Goal: Task Accomplishment & Management: Use online tool/utility

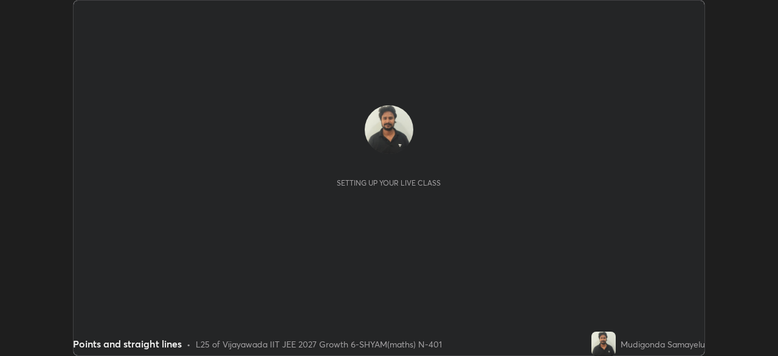
scroll to position [356, 778]
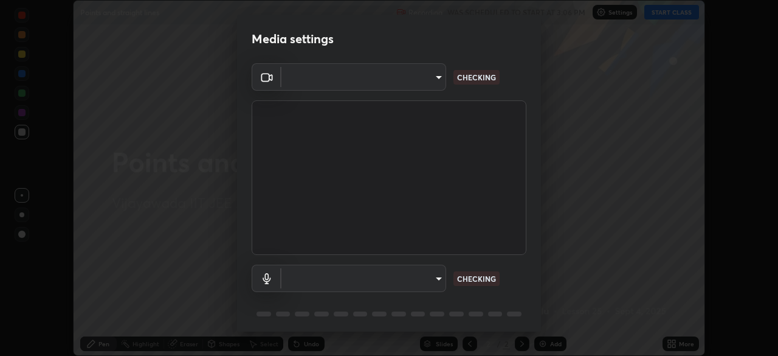
type input "2bd58049f5f114d9ad0fe751a30b8a6aabe45cc0510dad8fe464727eafc46ba8"
type input "default"
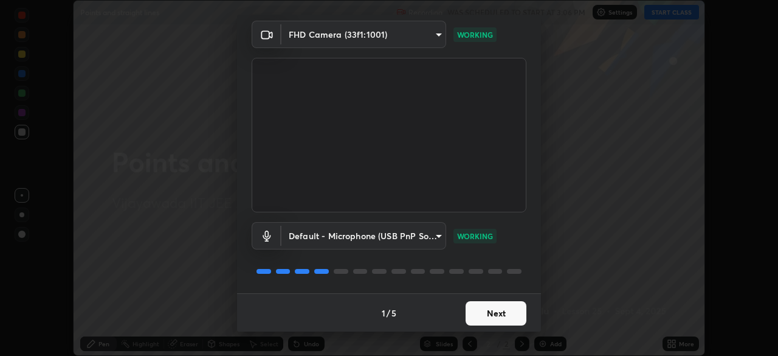
click at [494, 314] on button "Next" at bounding box center [496, 313] width 61 height 24
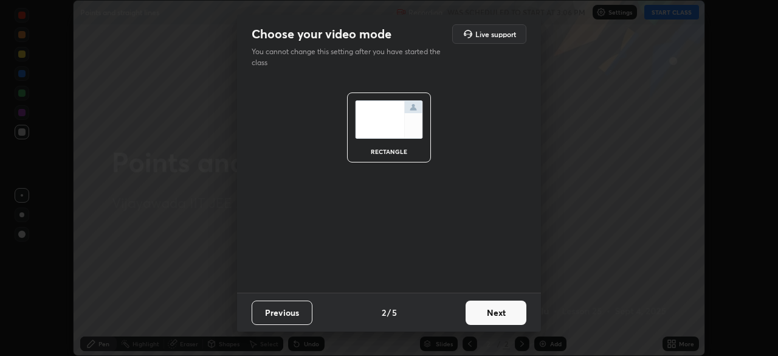
click at [497, 312] on button "Next" at bounding box center [496, 312] width 61 height 24
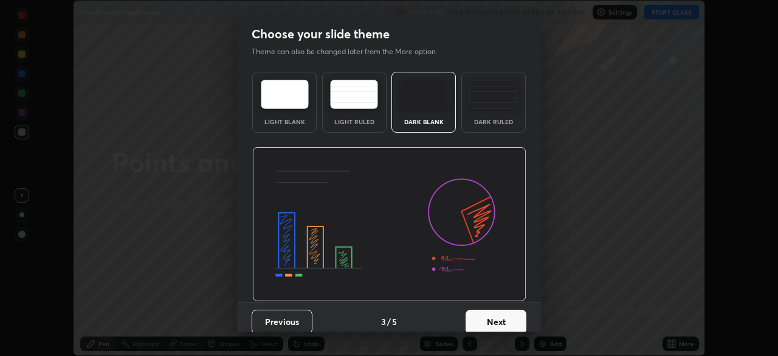
click at [503, 317] on button "Next" at bounding box center [496, 321] width 61 height 24
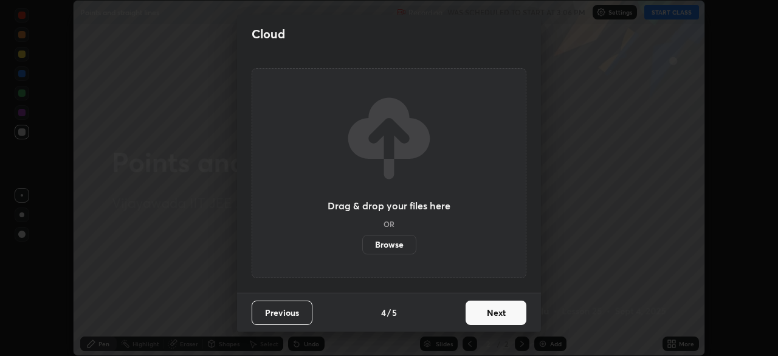
click at [480, 317] on button "Next" at bounding box center [496, 312] width 61 height 24
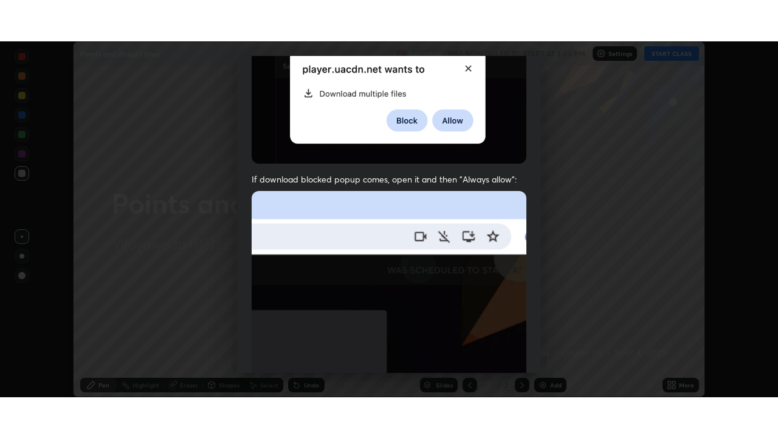
scroll to position [291, 0]
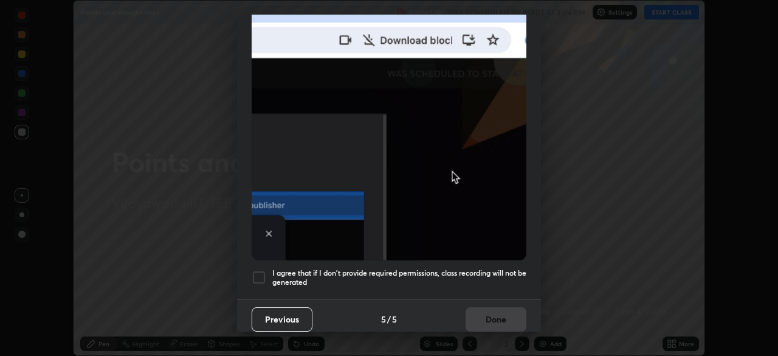
click at [261, 270] on div at bounding box center [259, 277] width 15 height 15
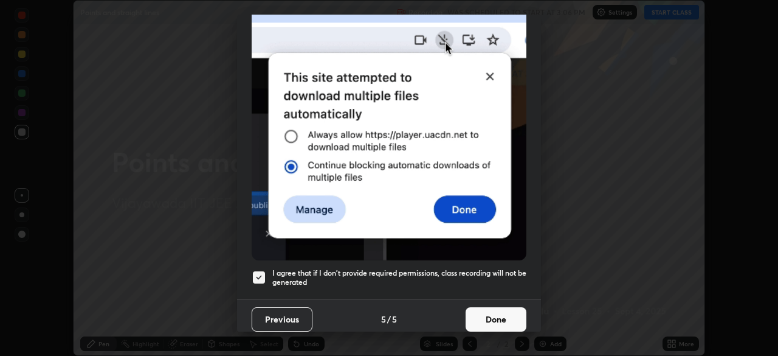
click at [492, 314] on button "Done" at bounding box center [496, 319] width 61 height 24
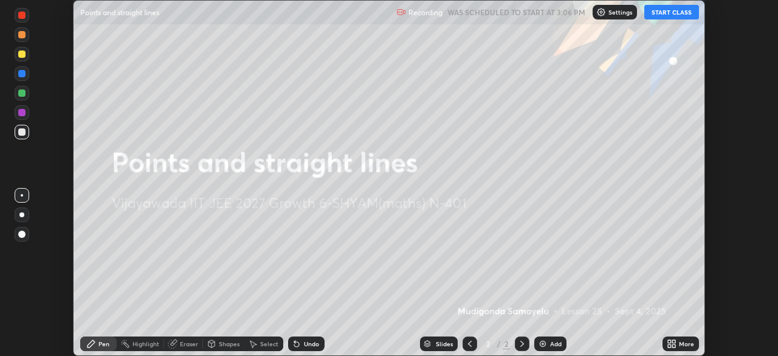
click at [673, 13] on button "START CLASS" at bounding box center [671, 12] width 55 height 15
click at [541, 344] on img at bounding box center [543, 344] width 10 height 10
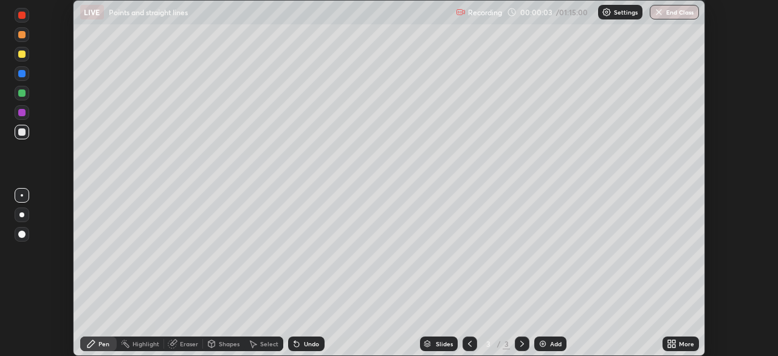
click at [674, 343] on icon at bounding box center [672, 344] width 10 height 10
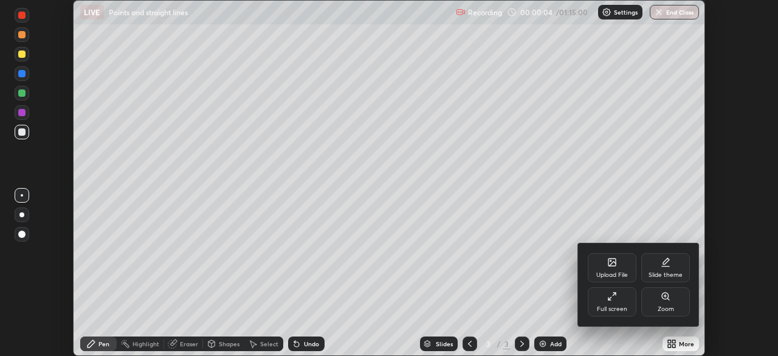
click at [614, 264] on icon at bounding box center [612, 263] width 7 height 4
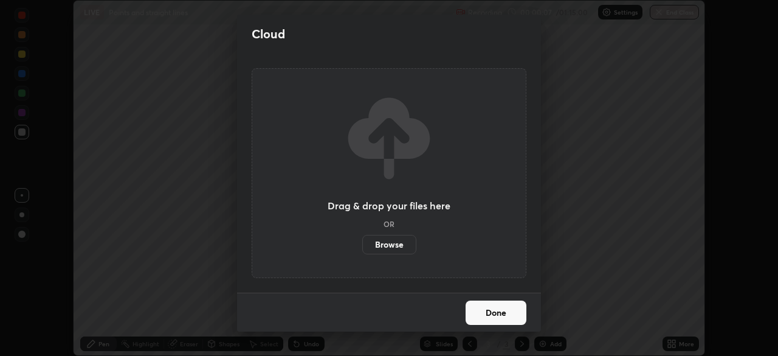
click at [378, 242] on label "Browse" at bounding box center [389, 244] width 54 height 19
click at [362, 242] on input "Browse" at bounding box center [362, 244] width 0 height 19
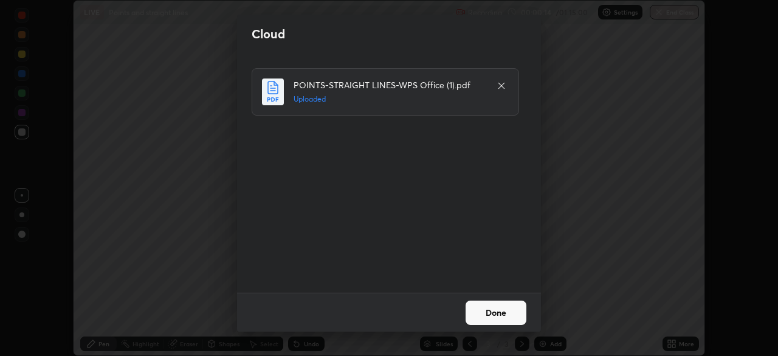
click at [489, 316] on button "Done" at bounding box center [496, 312] width 61 height 24
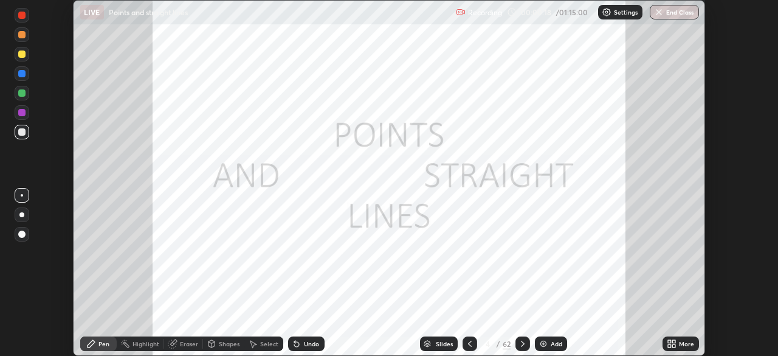
click at [674, 341] on icon at bounding box center [673, 341] width 3 height 3
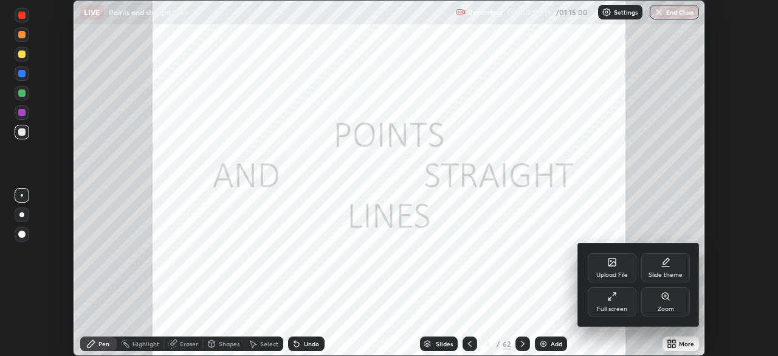
click at [615, 297] on icon at bounding box center [612, 296] width 10 height 10
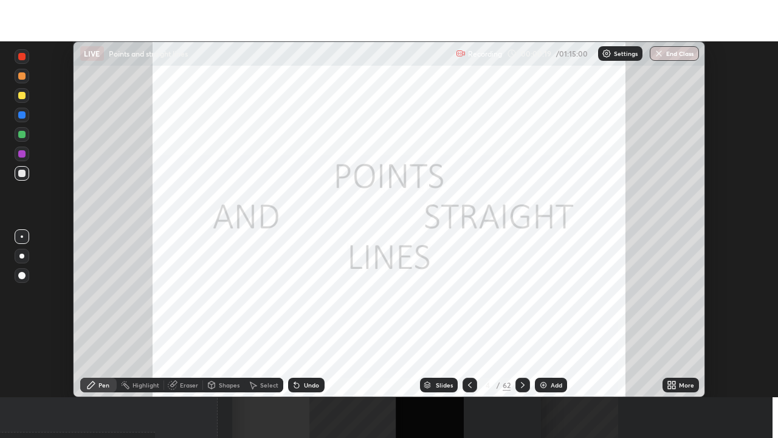
scroll to position [438, 778]
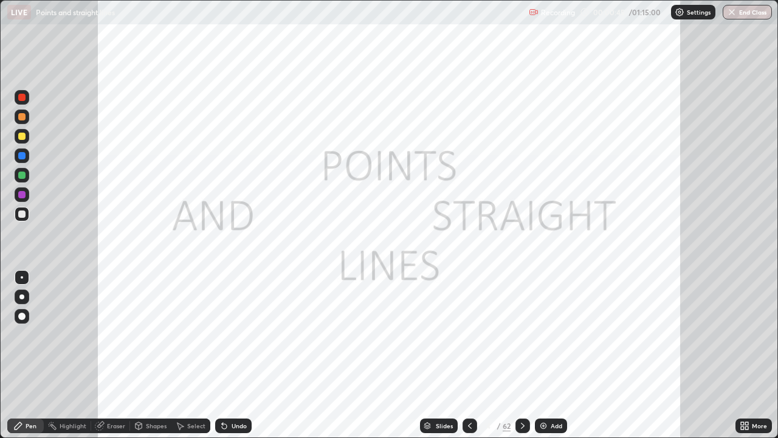
click at [438, 355] on div "Slides" at bounding box center [444, 425] width 17 height 6
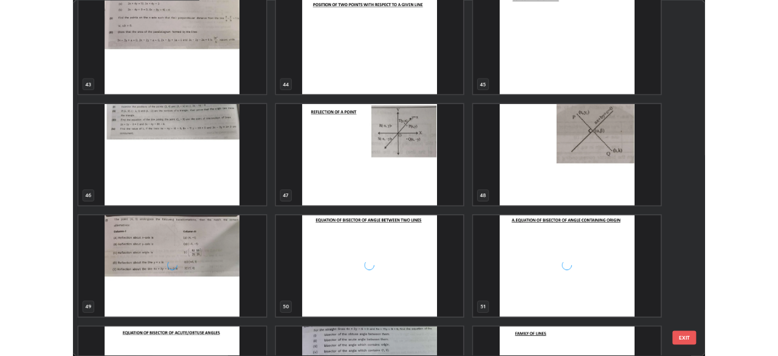
scroll to position [1953, 0]
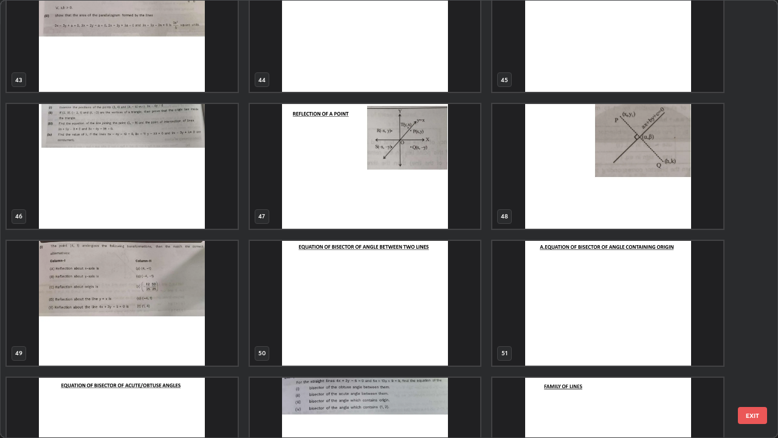
click at [314, 299] on img "grid" at bounding box center [365, 303] width 231 height 125
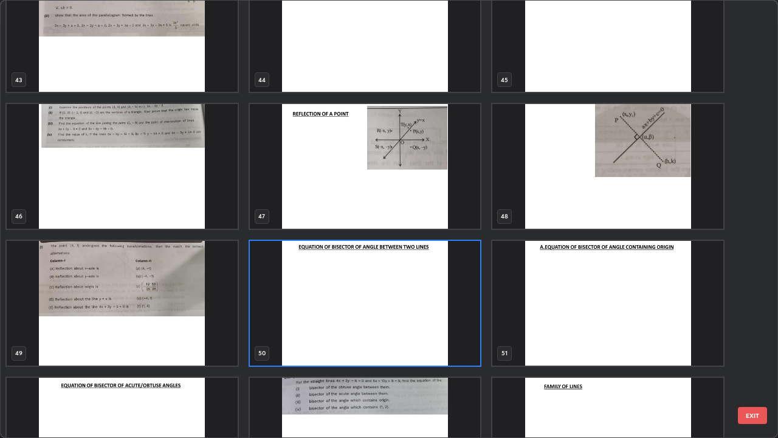
click at [331, 293] on img "grid" at bounding box center [365, 303] width 231 height 125
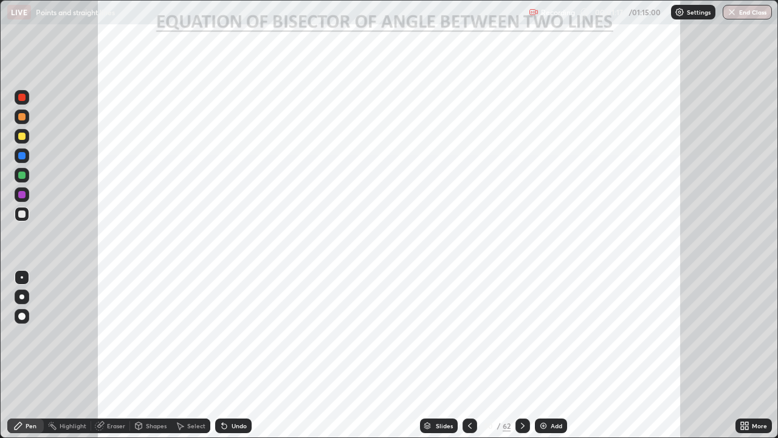
click at [469, 355] on icon at bounding box center [470, 426] width 10 height 10
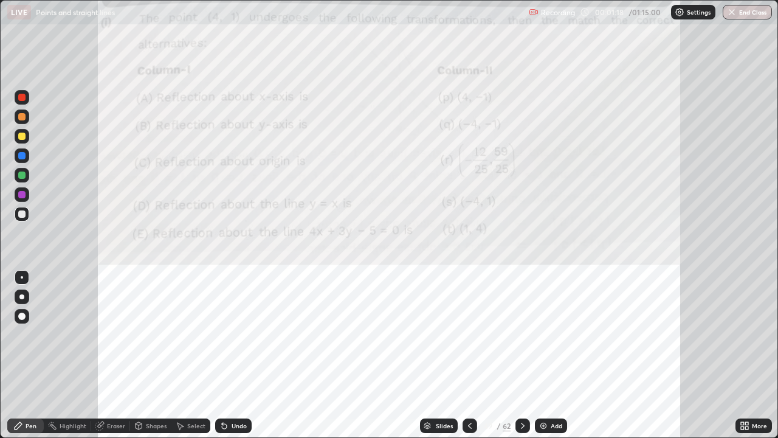
click at [520, 355] on icon at bounding box center [523, 426] width 10 height 10
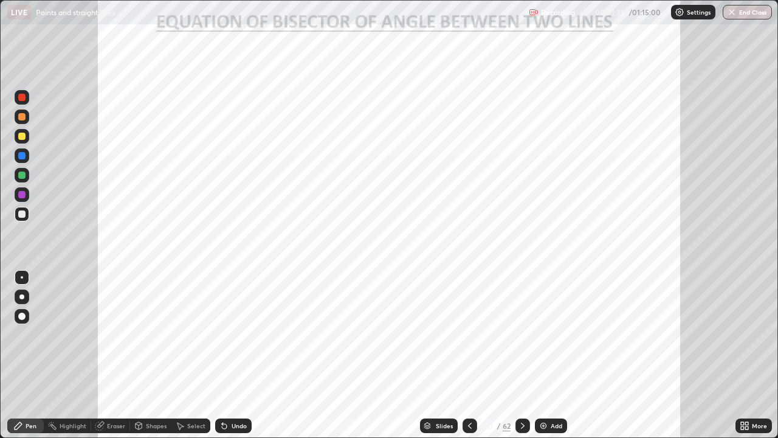
click at [518, 355] on icon at bounding box center [523, 426] width 10 height 10
click at [522, 355] on icon at bounding box center [523, 426] width 10 height 10
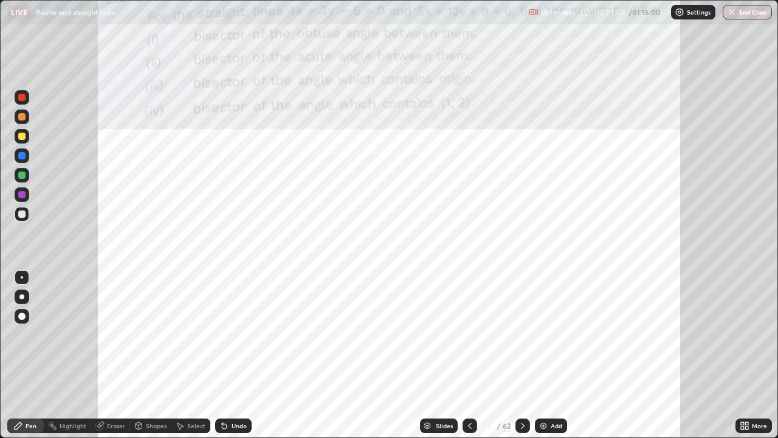
click at [522, 355] on icon at bounding box center [523, 426] width 10 height 10
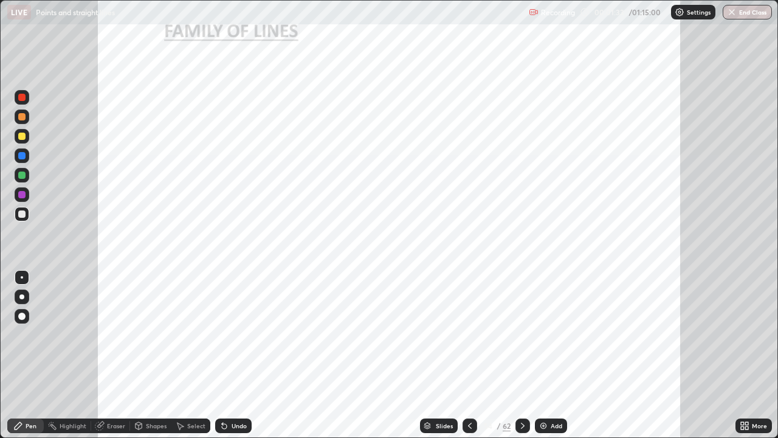
click at [524, 355] on icon at bounding box center [523, 426] width 10 height 10
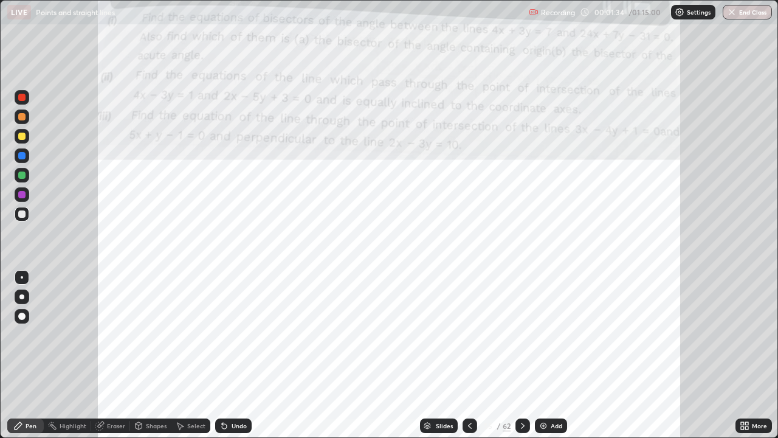
click at [528, 355] on div at bounding box center [523, 425] width 15 height 15
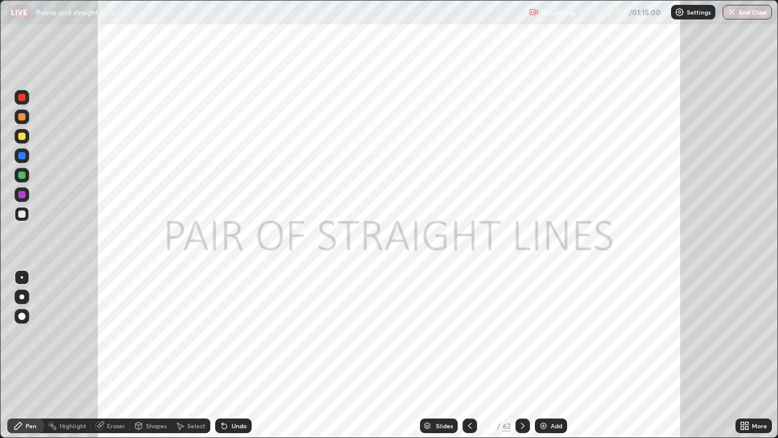
click at [470, 355] on icon at bounding box center [470, 426] width 10 height 10
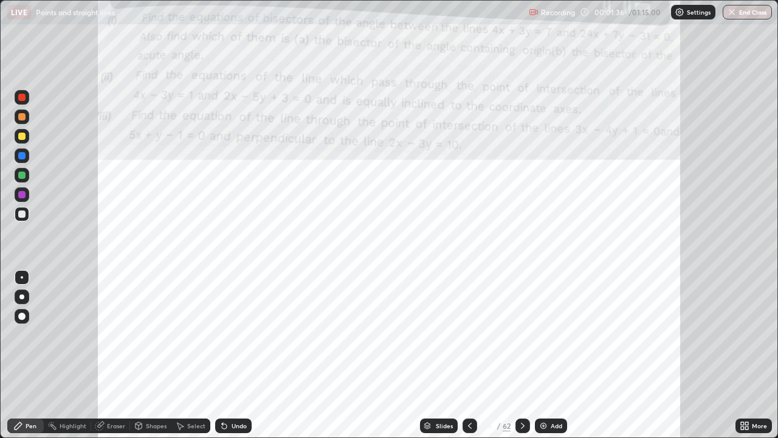
click at [468, 355] on icon at bounding box center [470, 426] width 10 height 10
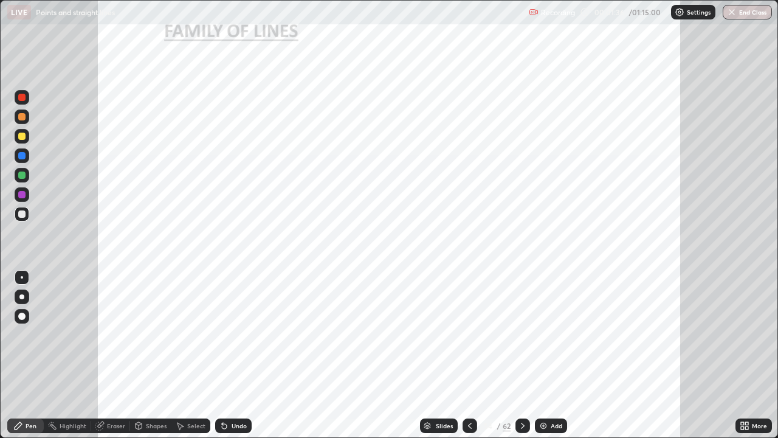
click at [468, 355] on icon at bounding box center [470, 426] width 10 height 10
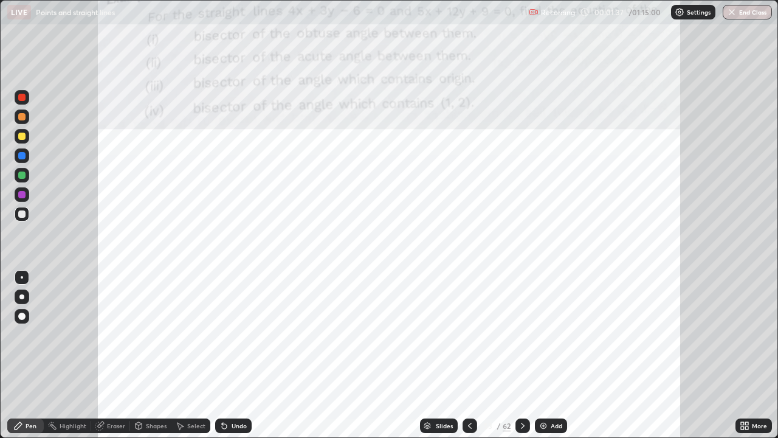
click at [467, 355] on icon at bounding box center [470, 426] width 10 height 10
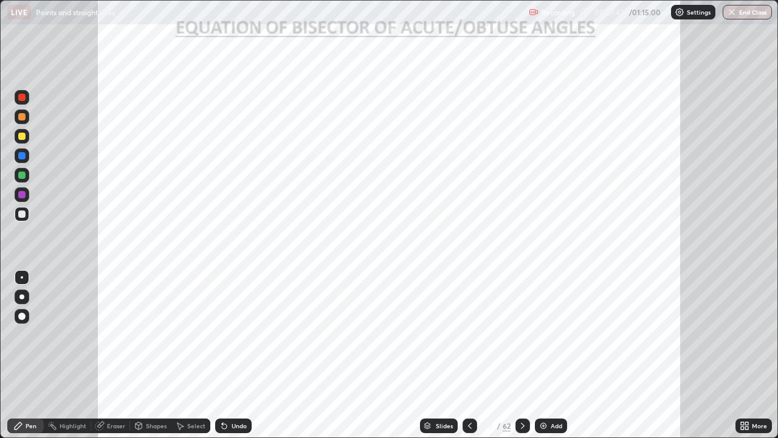
click at [468, 355] on icon at bounding box center [470, 425] width 4 height 6
click at [469, 355] on icon at bounding box center [470, 426] width 10 height 10
click at [25, 214] on div at bounding box center [21, 213] width 7 height 7
click at [21, 297] on div at bounding box center [21, 296] width 5 height 5
click at [22, 100] on div at bounding box center [21, 97] width 7 height 7
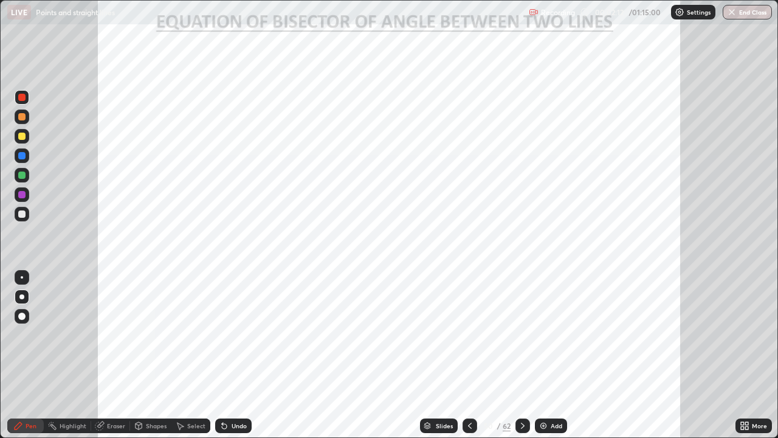
click at [20, 157] on div at bounding box center [21, 155] width 7 height 7
click at [24, 173] on div at bounding box center [21, 174] width 7 height 7
click at [24, 158] on div at bounding box center [21, 155] width 7 height 7
click at [21, 159] on div at bounding box center [21, 155] width 7 height 7
click at [21, 160] on div at bounding box center [22, 155] width 15 height 15
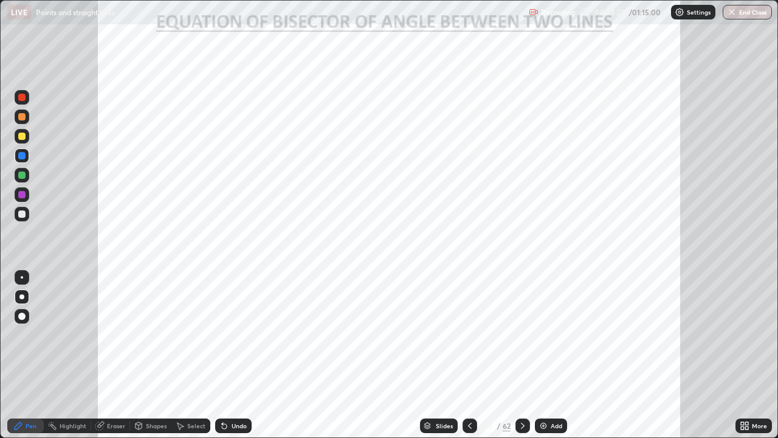
click at [24, 173] on div at bounding box center [21, 174] width 7 height 7
click at [521, 355] on icon at bounding box center [523, 425] width 4 height 6
click at [20, 102] on div at bounding box center [22, 97] width 15 height 15
click at [21, 158] on div at bounding box center [21, 155] width 7 height 7
click at [523, 355] on icon at bounding box center [523, 426] width 10 height 10
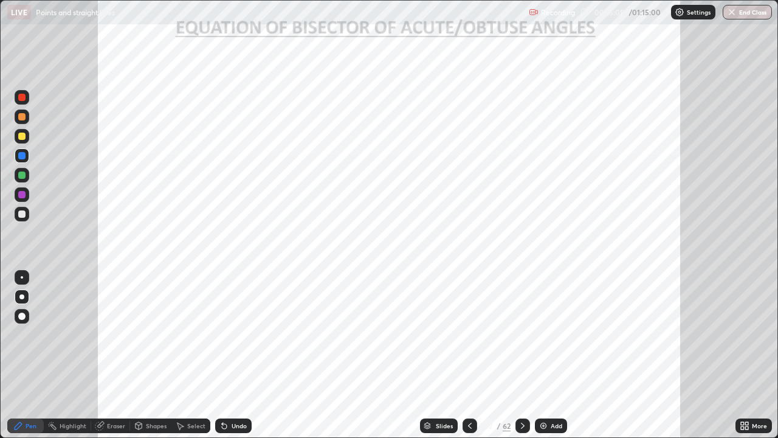
click at [469, 355] on icon at bounding box center [470, 426] width 10 height 10
click at [467, 355] on icon at bounding box center [470, 426] width 10 height 10
click at [521, 355] on icon at bounding box center [523, 426] width 10 height 10
click at [522, 355] on icon at bounding box center [523, 426] width 10 height 10
click at [226, 355] on icon at bounding box center [224, 426] width 10 height 10
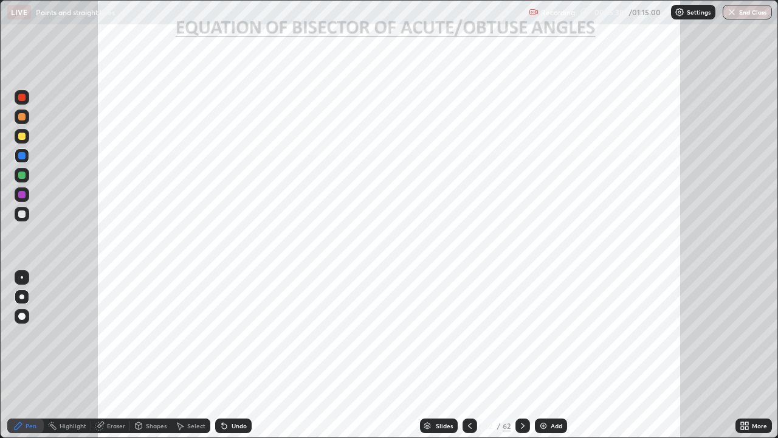
click at [232, 355] on div "Undo" at bounding box center [239, 425] width 15 height 6
click at [228, 355] on div "Undo" at bounding box center [233, 425] width 36 height 15
click at [229, 355] on div "Undo" at bounding box center [233, 425] width 36 height 15
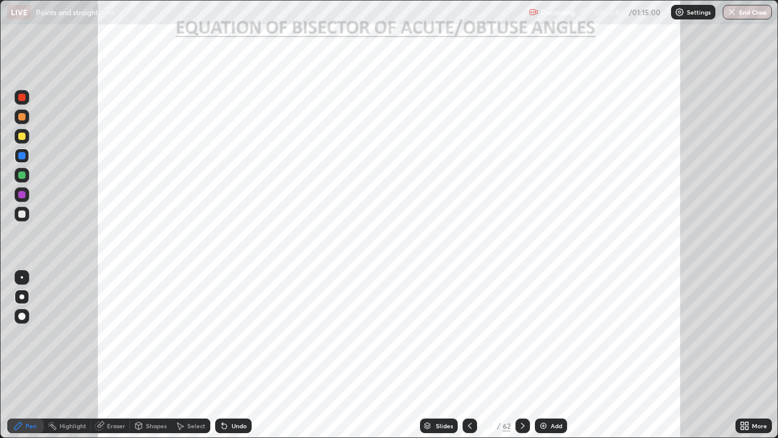
click at [230, 355] on div "Undo" at bounding box center [233, 425] width 36 height 15
click at [22, 97] on div at bounding box center [21, 97] width 7 height 7
click at [21, 178] on div at bounding box center [21, 174] width 7 height 7
click at [22, 174] on div at bounding box center [21, 174] width 7 height 7
click at [23, 135] on div at bounding box center [21, 136] width 7 height 7
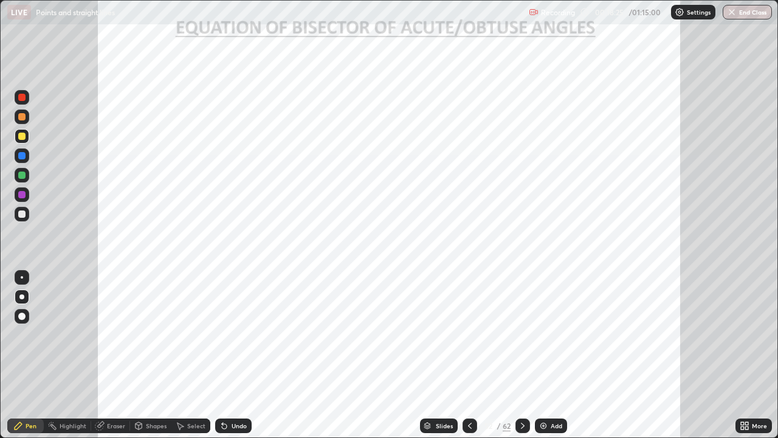
click at [24, 96] on div at bounding box center [21, 97] width 7 height 7
click at [521, 355] on icon at bounding box center [523, 425] width 4 height 6
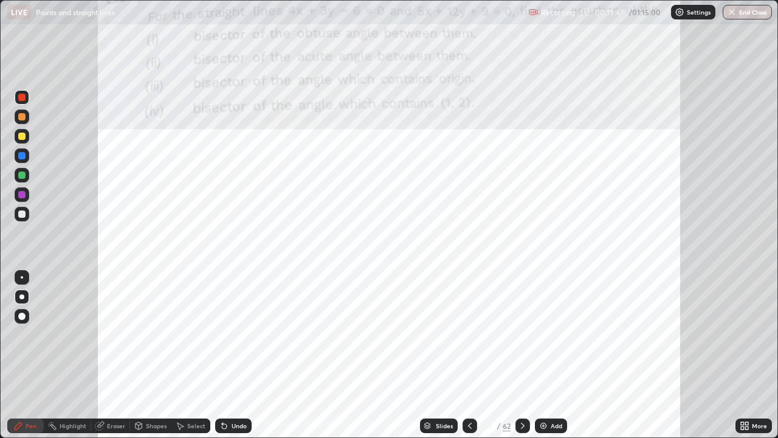
click at [21, 100] on div at bounding box center [21, 97] width 7 height 7
click at [117, 355] on div "Eraser" at bounding box center [116, 425] width 18 height 6
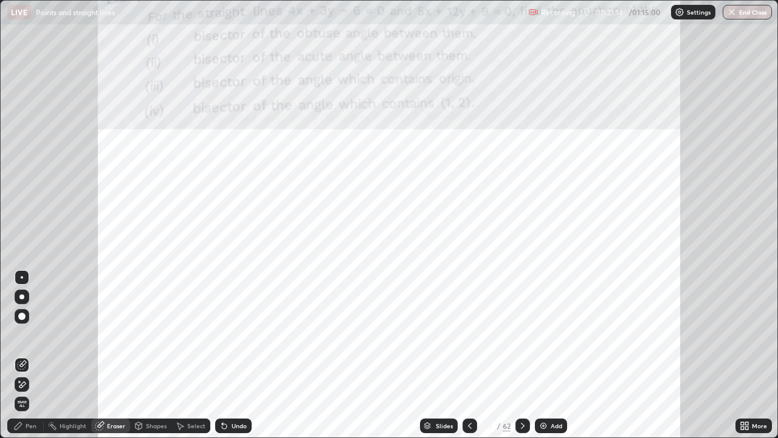
click at [29, 355] on div "Pen" at bounding box center [25, 425] width 36 height 15
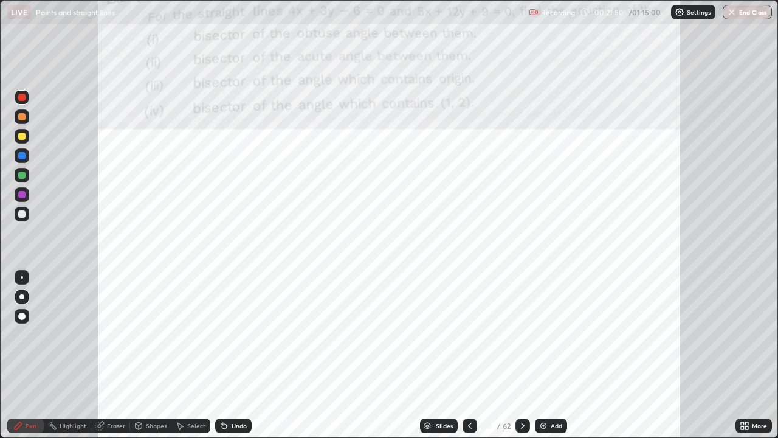
click at [23, 196] on div at bounding box center [21, 194] width 7 height 7
click at [235, 355] on div "Undo" at bounding box center [239, 425] width 15 height 6
click at [233, 355] on div "Undo" at bounding box center [233, 425] width 36 height 15
click at [469, 355] on icon at bounding box center [470, 426] width 10 height 10
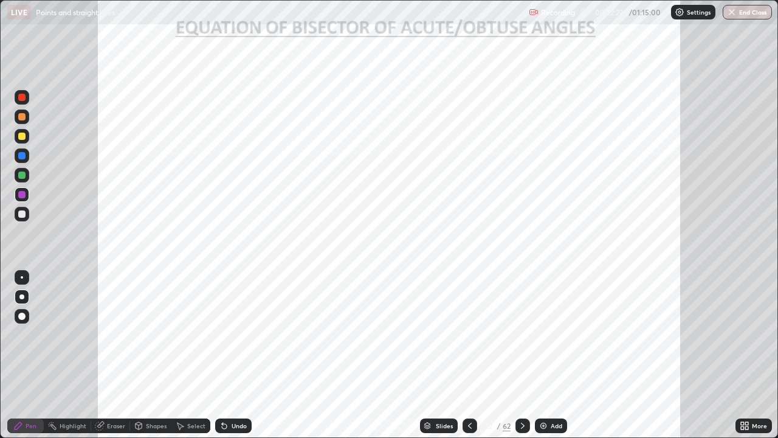
click at [522, 355] on icon at bounding box center [523, 426] width 10 height 10
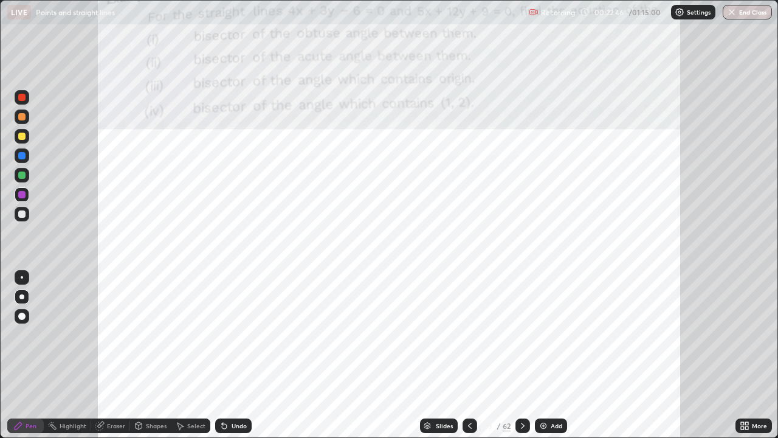
click at [233, 355] on div "Undo" at bounding box center [239, 425] width 15 height 6
click at [232, 355] on div "Undo" at bounding box center [239, 425] width 15 height 6
click at [235, 355] on div "Undo" at bounding box center [239, 425] width 15 height 6
click at [22, 100] on div at bounding box center [21, 97] width 7 height 7
click at [539, 355] on img at bounding box center [544, 426] width 10 height 10
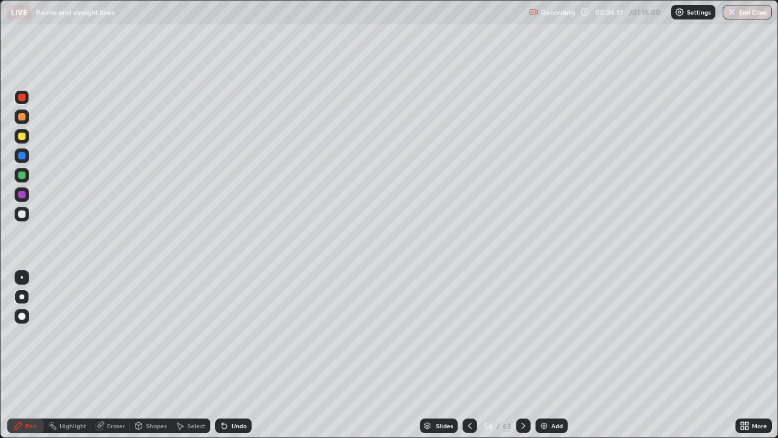
click at [469, 355] on icon at bounding box center [470, 426] width 10 height 10
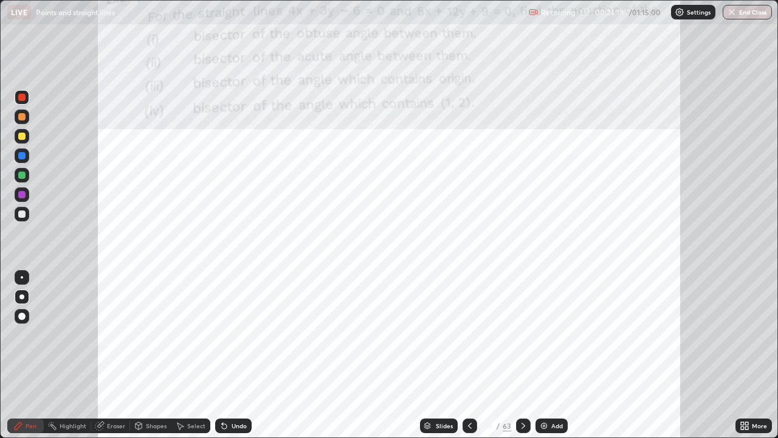
click at [522, 355] on icon at bounding box center [524, 426] width 10 height 10
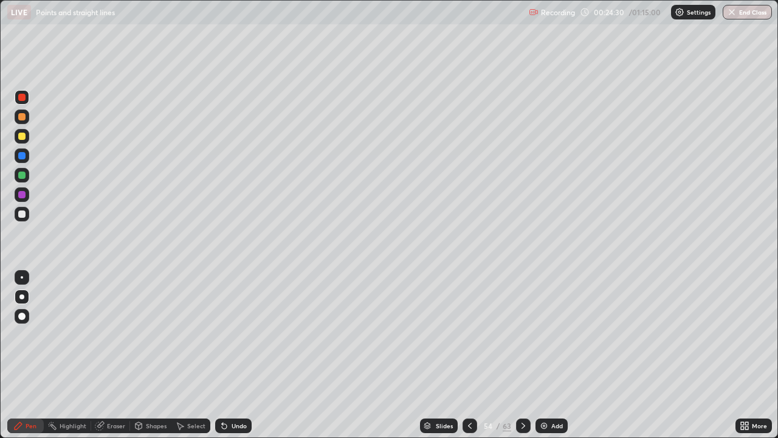
click at [469, 355] on icon at bounding box center [470, 426] width 10 height 10
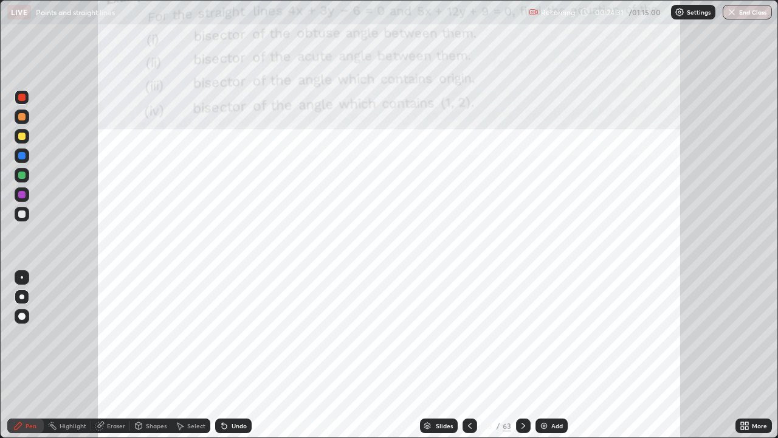
click at [522, 355] on icon at bounding box center [524, 426] width 10 height 10
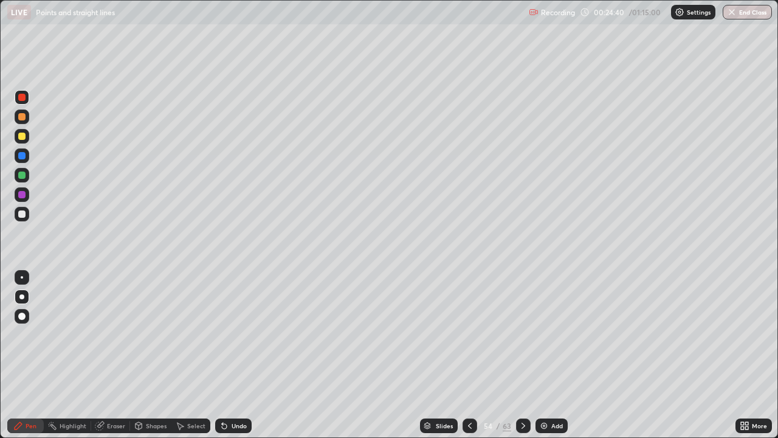
click at [224, 355] on icon at bounding box center [224, 426] width 10 height 10
click at [469, 355] on icon at bounding box center [470, 426] width 10 height 10
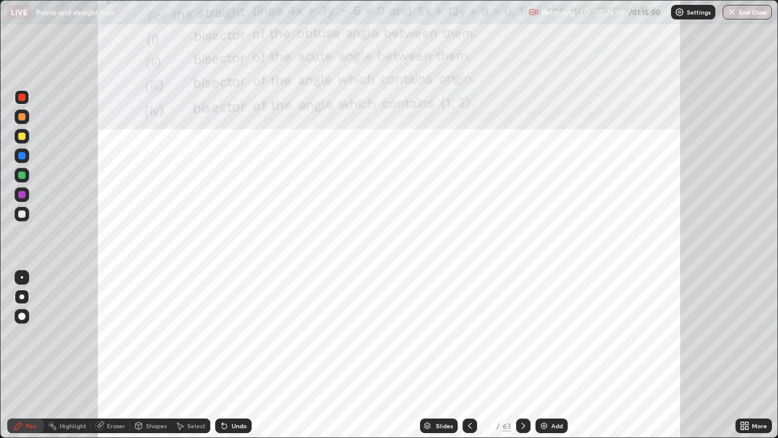
click at [522, 355] on icon at bounding box center [524, 426] width 10 height 10
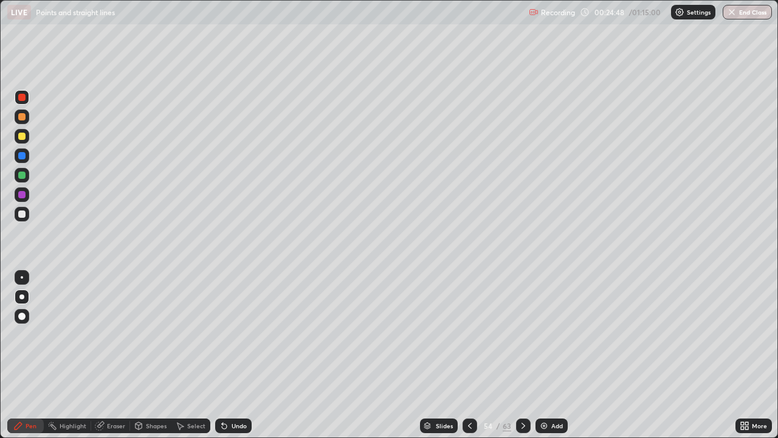
click at [226, 355] on icon at bounding box center [224, 426] width 10 height 10
click at [232, 355] on div "Undo" at bounding box center [239, 425] width 15 height 6
click at [23, 298] on div at bounding box center [21, 296] width 5 height 5
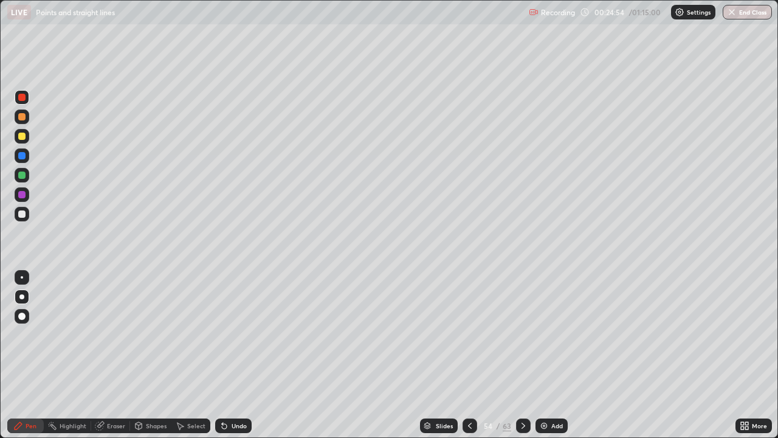
click at [24, 213] on div at bounding box center [21, 213] width 7 height 7
click at [469, 355] on icon at bounding box center [470, 426] width 10 height 10
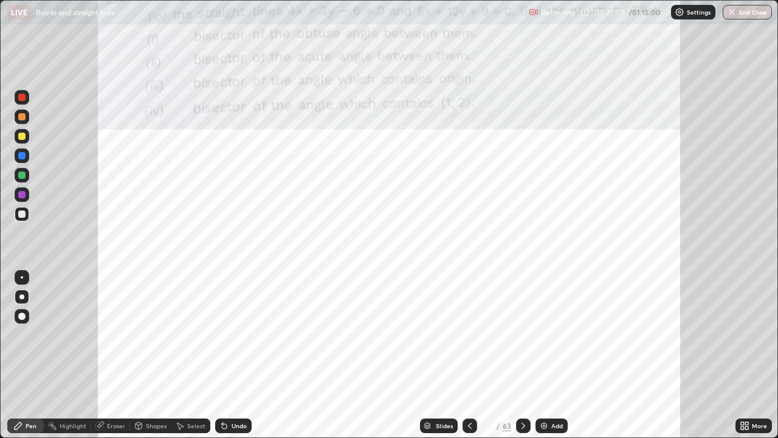
click at [522, 355] on icon at bounding box center [524, 426] width 10 height 10
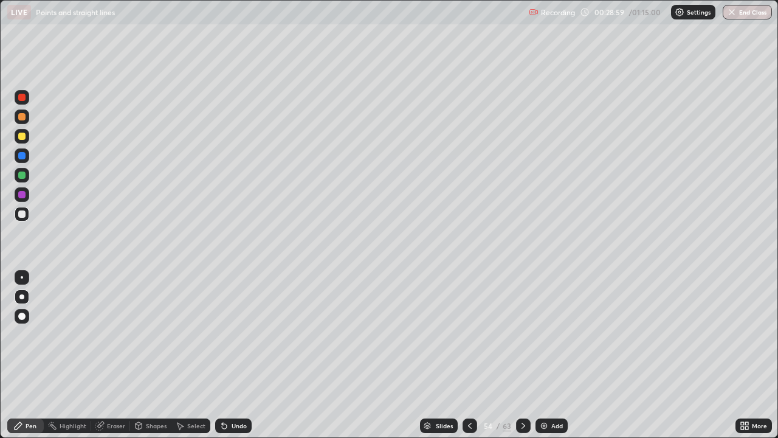
click at [469, 355] on icon at bounding box center [470, 426] width 10 height 10
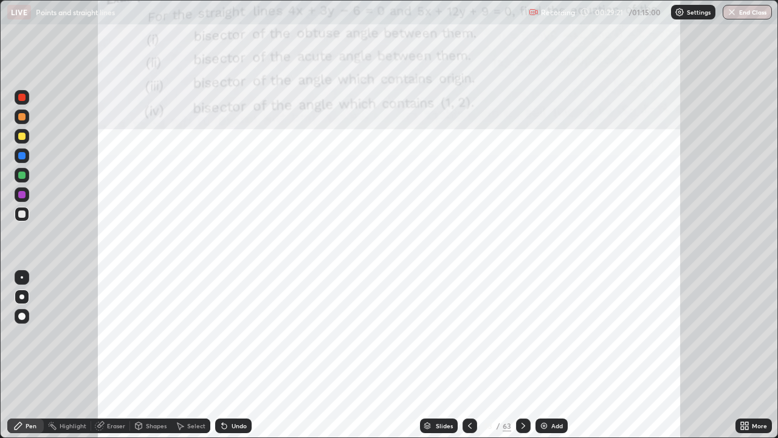
click at [543, 355] on img at bounding box center [544, 426] width 10 height 10
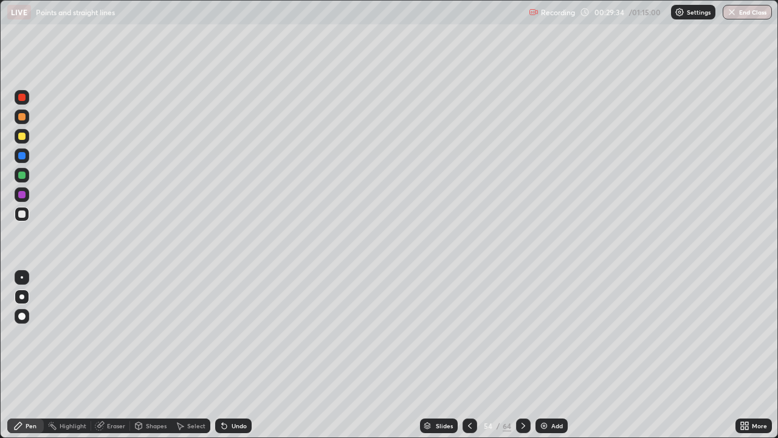
click at [467, 355] on icon at bounding box center [470, 426] width 10 height 10
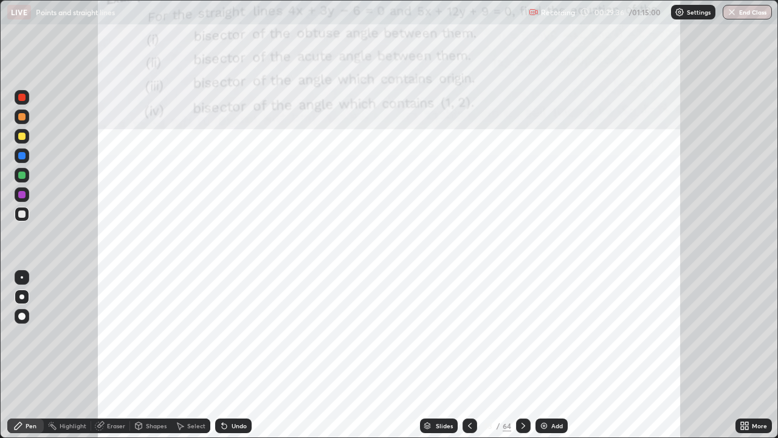
click at [522, 355] on icon at bounding box center [524, 426] width 10 height 10
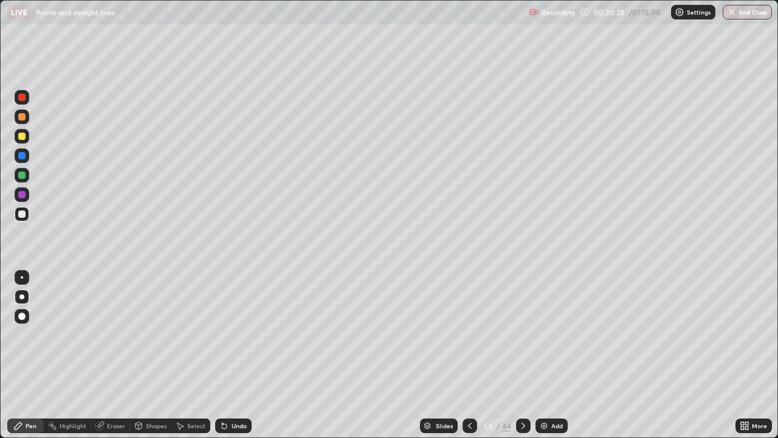
click at [467, 355] on icon at bounding box center [470, 426] width 10 height 10
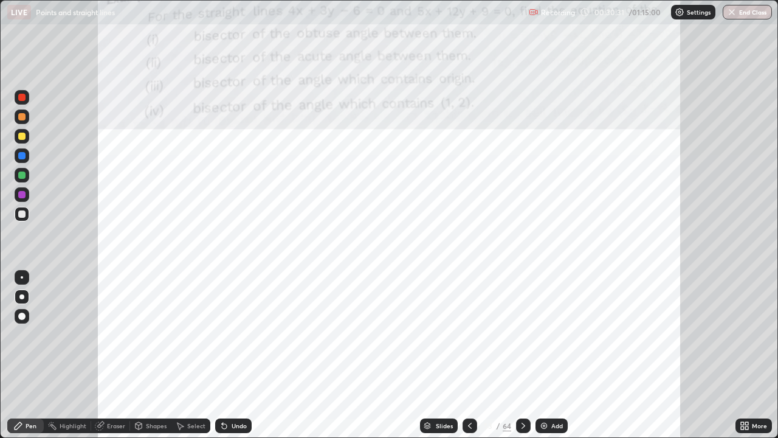
click at [522, 355] on icon at bounding box center [524, 426] width 10 height 10
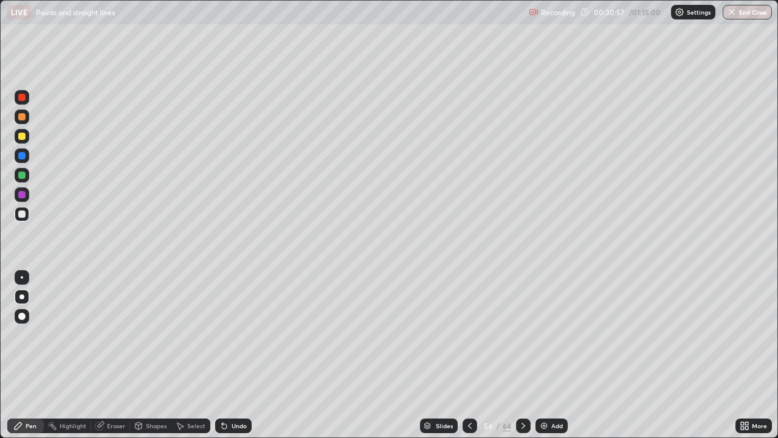
click at [235, 355] on div "Undo" at bounding box center [239, 425] width 15 height 6
click at [469, 355] on icon at bounding box center [470, 426] width 10 height 10
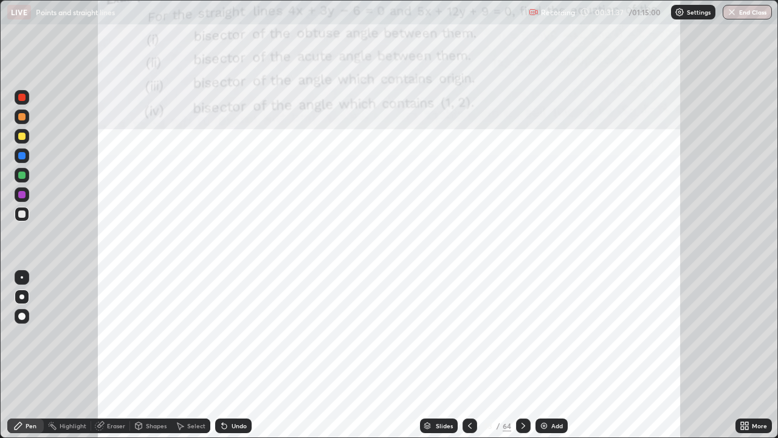
click at [522, 355] on icon at bounding box center [524, 426] width 10 height 10
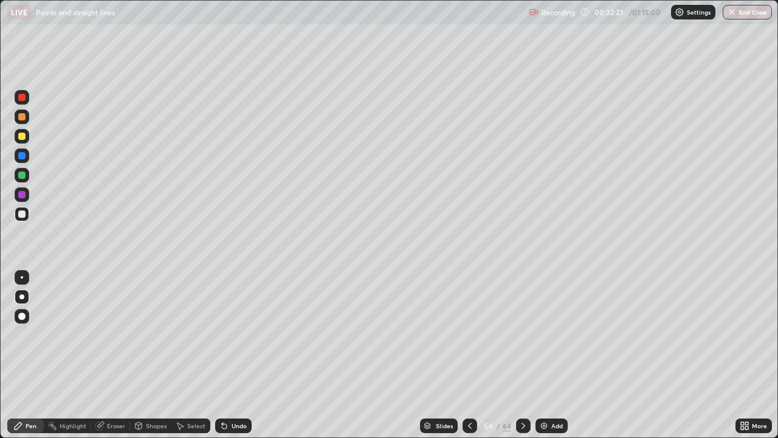
click at [468, 355] on icon at bounding box center [470, 426] width 10 height 10
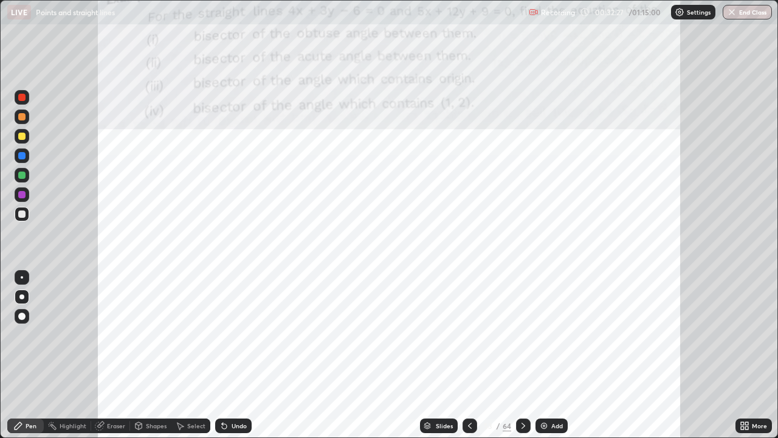
click at [541, 355] on img at bounding box center [544, 426] width 10 height 10
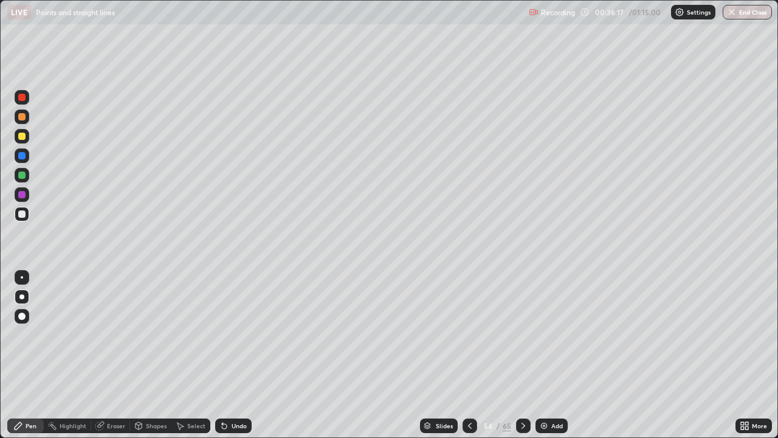
click at [23, 194] on div at bounding box center [21, 194] width 7 height 7
click at [21, 175] on div at bounding box center [21, 174] width 7 height 7
click at [522, 355] on icon at bounding box center [524, 426] width 10 height 10
click at [520, 355] on icon at bounding box center [524, 426] width 10 height 10
click at [522, 355] on icon at bounding box center [524, 426] width 10 height 10
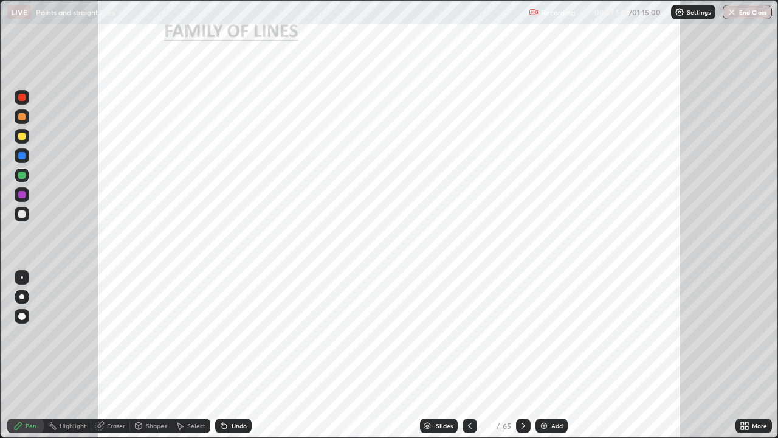
click at [469, 355] on icon at bounding box center [470, 426] width 10 height 10
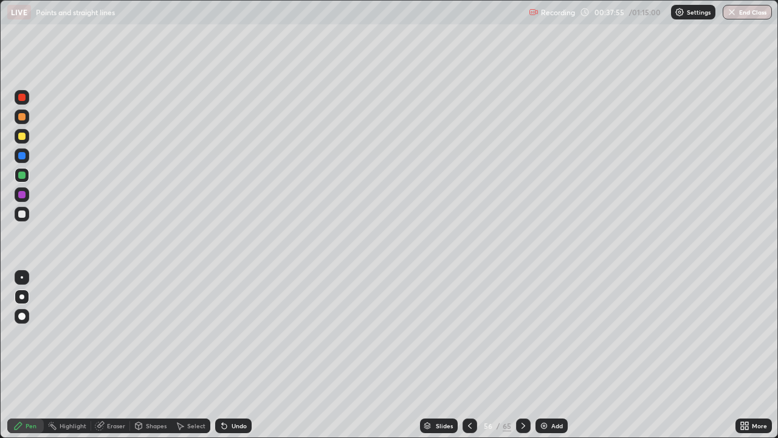
click at [463, 355] on div at bounding box center [470, 425] width 15 height 15
click at [469, 355] on icon at bounding box center [470, 426] width 10 height 10
click at [463, 355] on div at bounding box center [470, 425] width 15 height 15
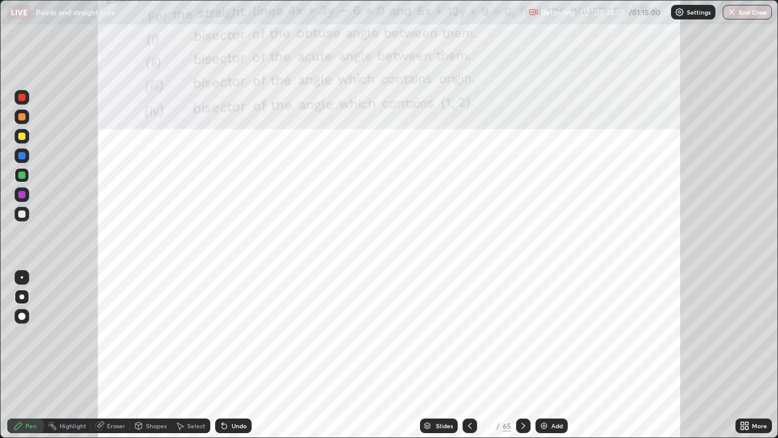
click at [522, 355] on icon at bounding box center [524, 426] width 10 height 10
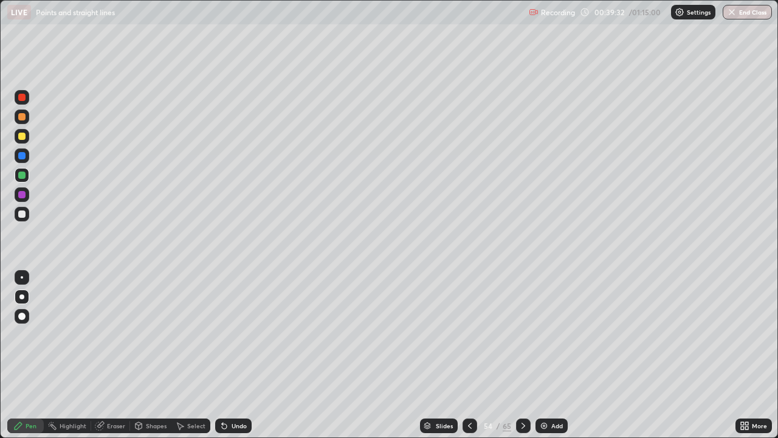
click at [522, 355] on icon at bounding box center [524, 425] width 4 height 6
click at [523, 355] on icon at bounding box center [524, 425] width 4 height 6
click at [523, 355] on icon at bounding box center [524, 426] width 10 height 10
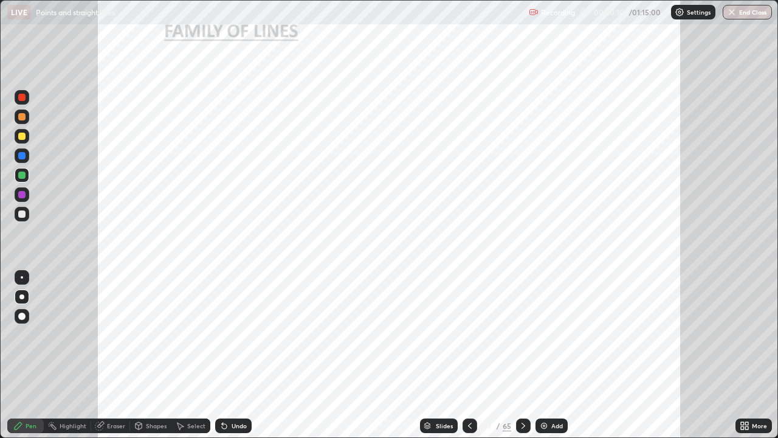
click at [22, 100] on div at bounding box center [21, 97] width 7 height 7
click at [21, 176] on div at bounding box center [21, 174] width 7 height 7
click at [16, 196] on div at bounding box center [22, 194] width 15 height 15
click at [23, 139] on div at bounding box center [21, 136] width 7 height 7
click at [22, 119] on div at bounding box center [21, 116] width 7 height 7
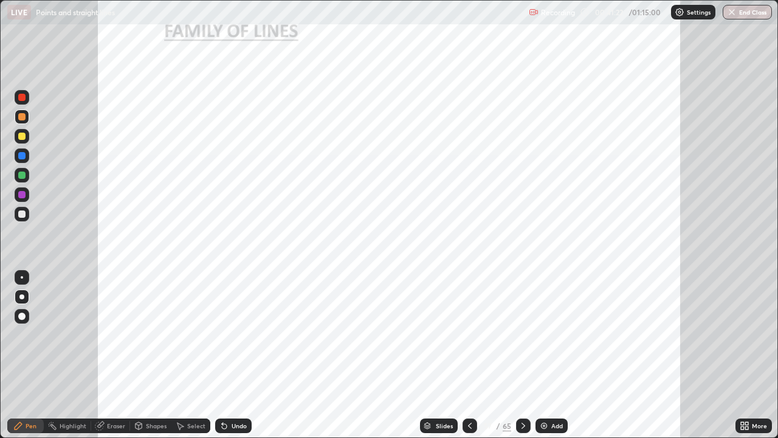
click at [24, 217] on div at bounding box center [22, 214] width 15 height 15
click at [22, 97] on div at bounding box center [21, 97] width 7 height 7
click at [23, 196] on div at bounding box center [21, 194] width 7 height 7
click at [522, 355] on icon at bounding box center [524, 425] width 4 height 6
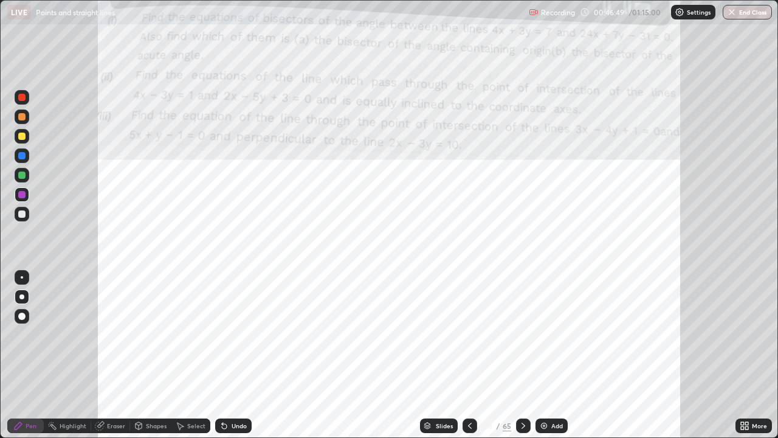
click at [26, 103] on div at bounding box center [22, 97] width 15 height 15
click at [20, 194] on div at bounding box center [21, 194] width 7 height 7
click at [22, 100] on div at bounding box center [21, 97] width 7 height 7
click at [541, 355] on img at bounding box center [544, 426] width 10 height 10
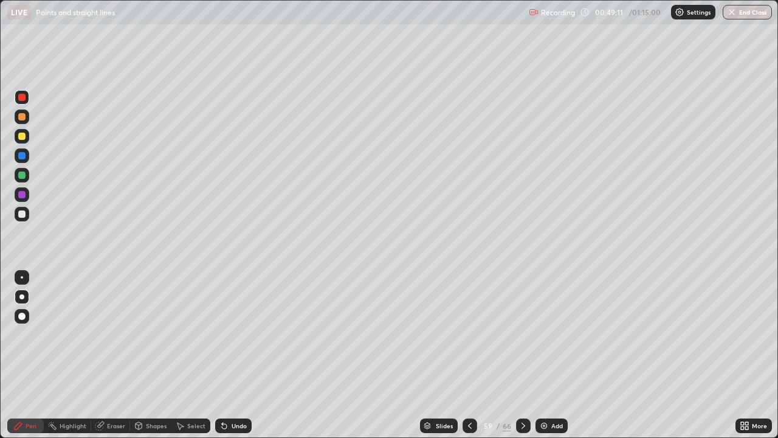
click at [468, 355] on icon at bounding box center [470, 426] width 10 height 10
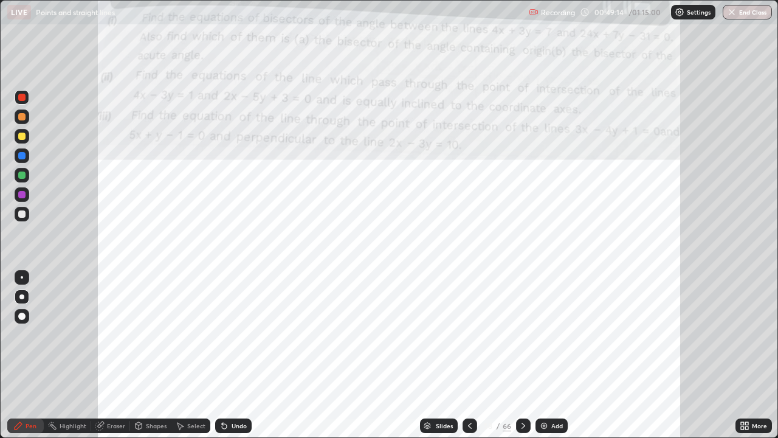
click at [522, 355] on icon at bounding box center [524, 426] width 10 height 10
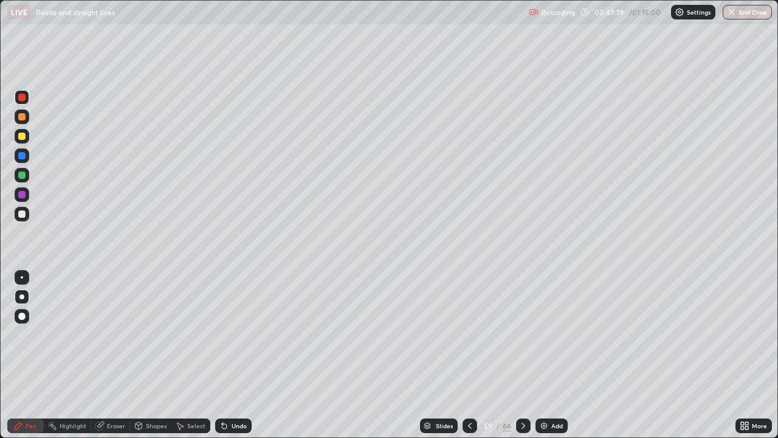
click at [468, 355] on icon at bounding box center [470, 426] width 10 height 10
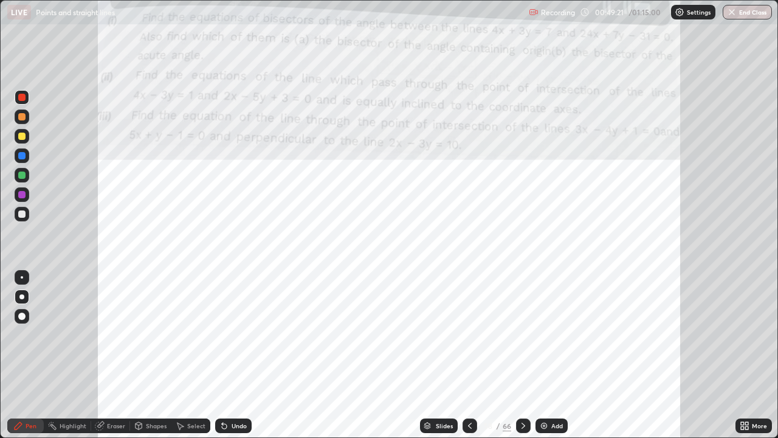
click at [522, 355] on icon at bounding box center [524, 425] width 4 height 6
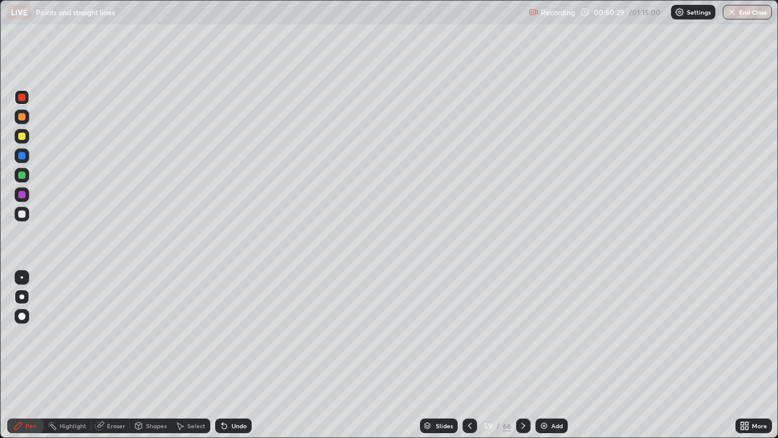
click at [468, 355] on icon at bounding box center [470, 426] width 10 height 10
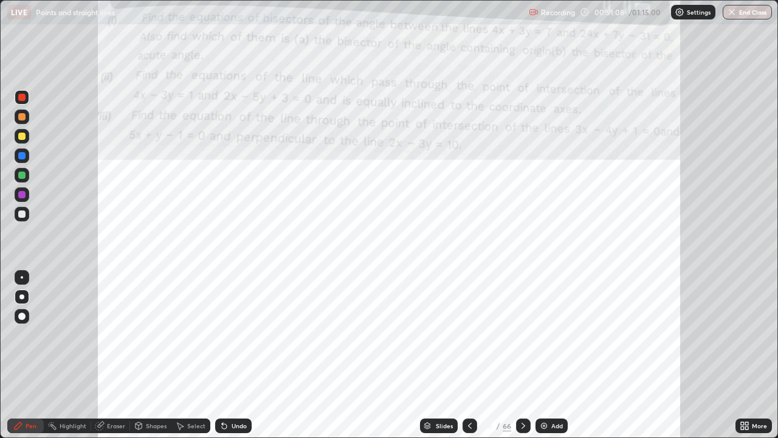
click at [117, 355] on div "Eraser" at bounding box center [116, 425] width 18 height 6
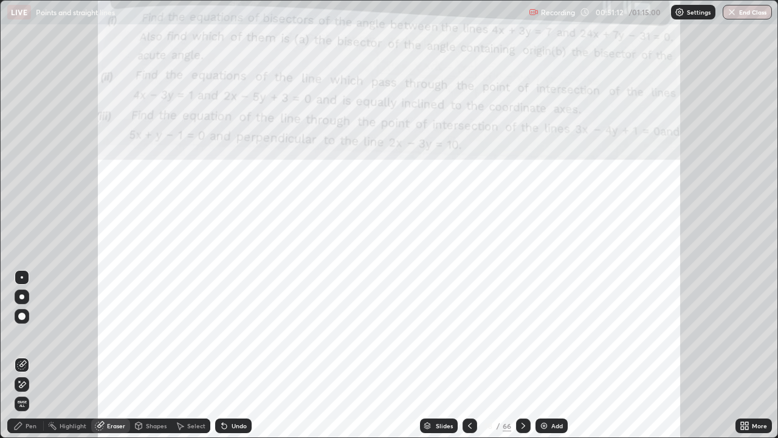
click at [34, 355] on div "Pen" at bounding box center [31, 425] width 11 height 6
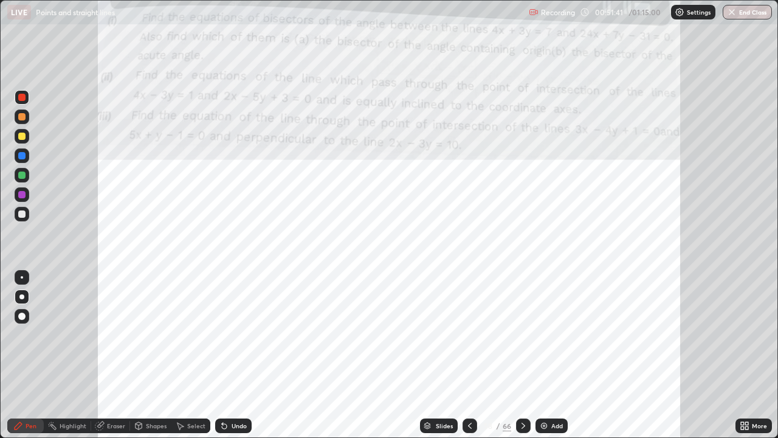
click at [522, 355] on icon at bounding box center [524, 425] width 4 height 6
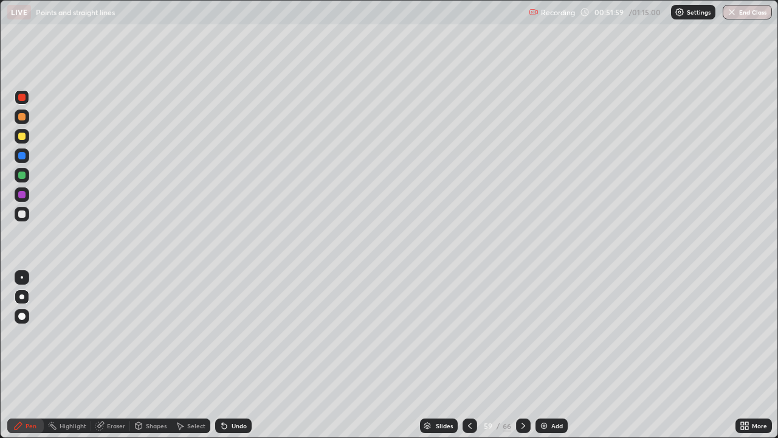
click at [467, 355] on icon at bounding box center [470, 426] width 10 height 10
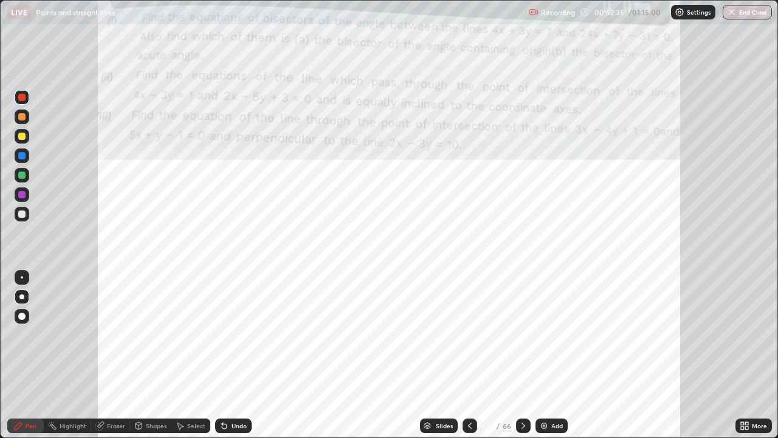
click at [23, 100] on div at bounding box center [21, 97] width 7 height 7
click at [22, 196] on div at bounding box center [21, 194] width 7 height 7
click at [22, 197] on div at bounding box center [21, 194] width 7 height 7
click at [520, 355] on icon at bounding box center [524, 426] width 10 height 10
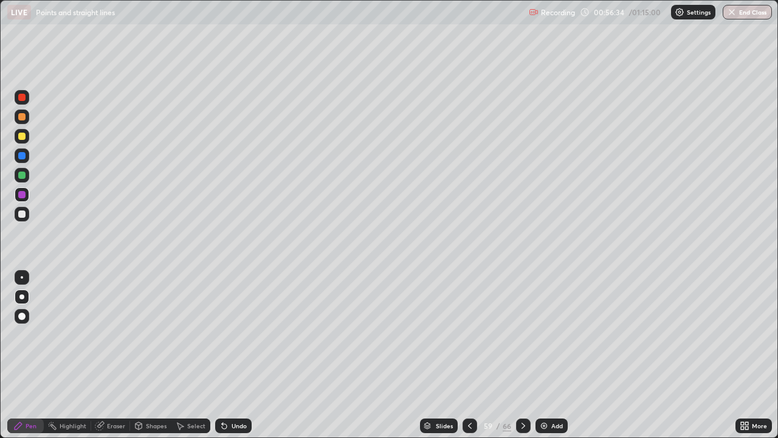
click at [469, 355] on icon at bounding box center [470, 426] width 10 height 10
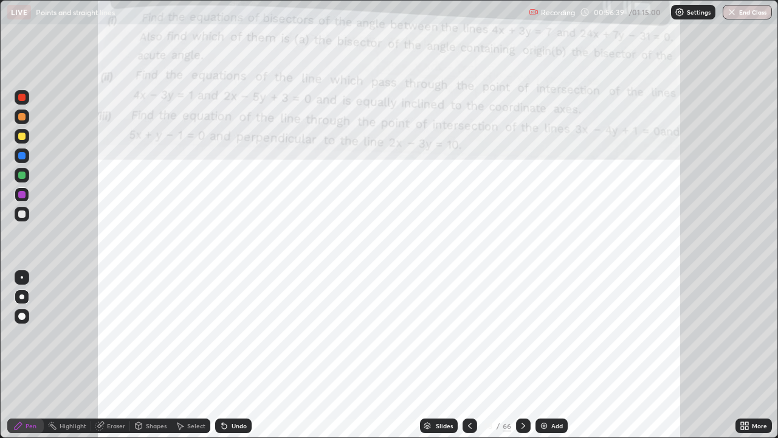
click at [542, 355] on img at bounding box center [544, 426] width 10 height 10
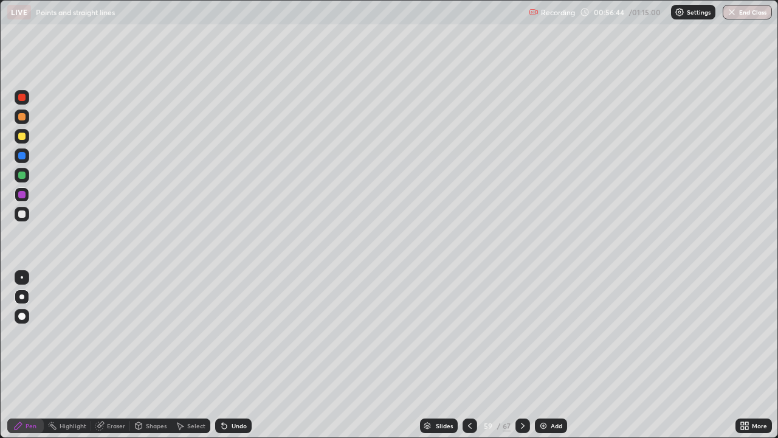
click at [467, 355] on icon at bounding box center [470, 426] width 10 height 10
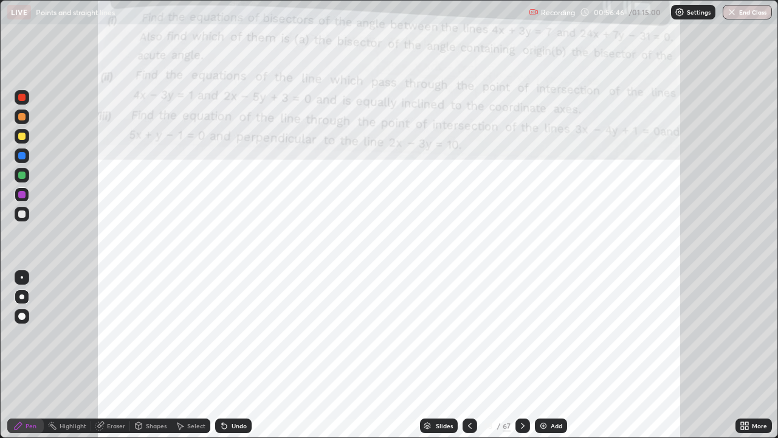
click at [521, 355] on icon at bounding box center [523, 426] width 10 height 10
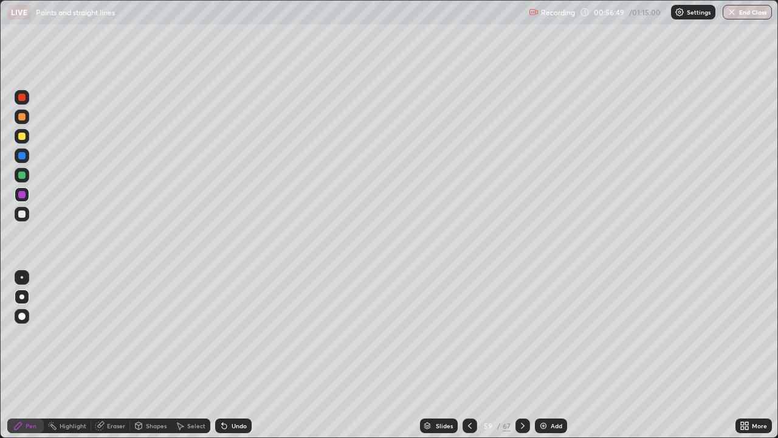
click at [467, 355] on icon at bounding box center [470, 426] width 10 height 10
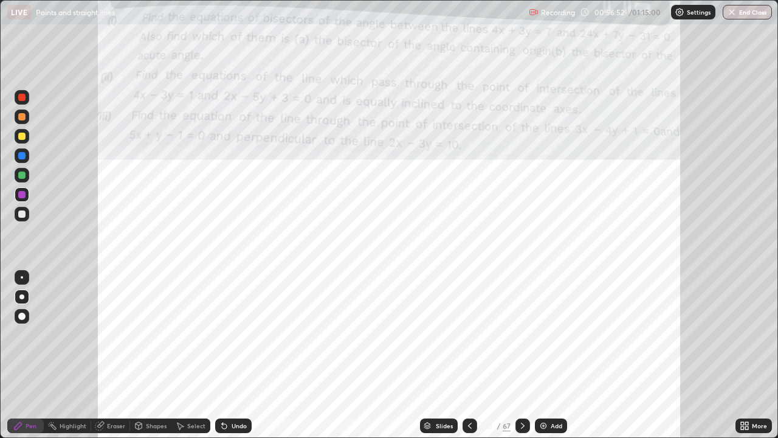
click at [520, 355] on icon at bounding box center [523, 426] width 10 height 10
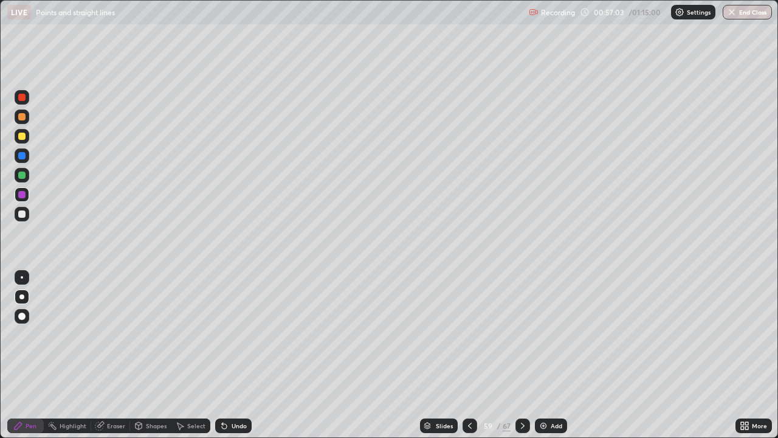
click at [470, 355] on icon at bounding box center [470, 426] width 10 height 10
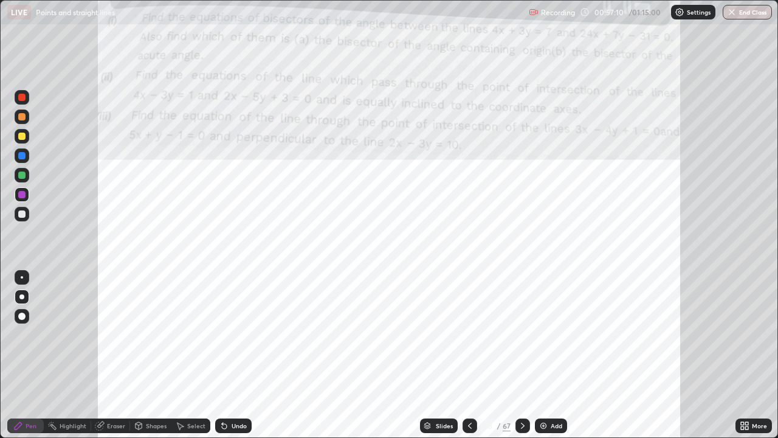
click at [521, 355] on icon at bounding box center [523, 426] width 10 height 10
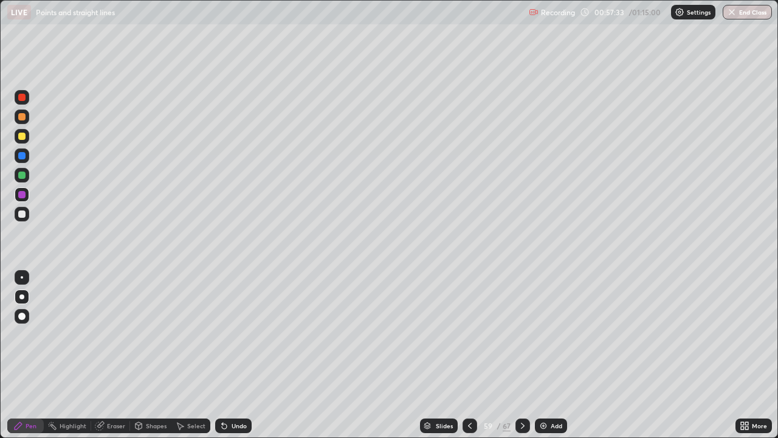
click at [470, 355] on icon at bounding box center [470, 426] width 10 height 10
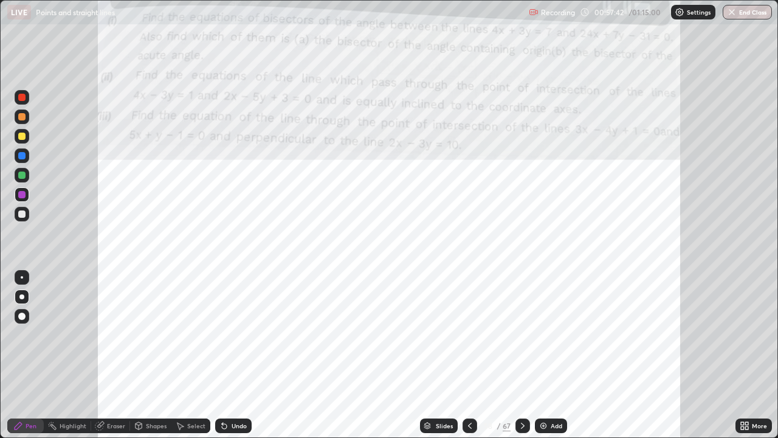
click at [521, 355] on icon at bounding box center [523, 426] width 10 height 10
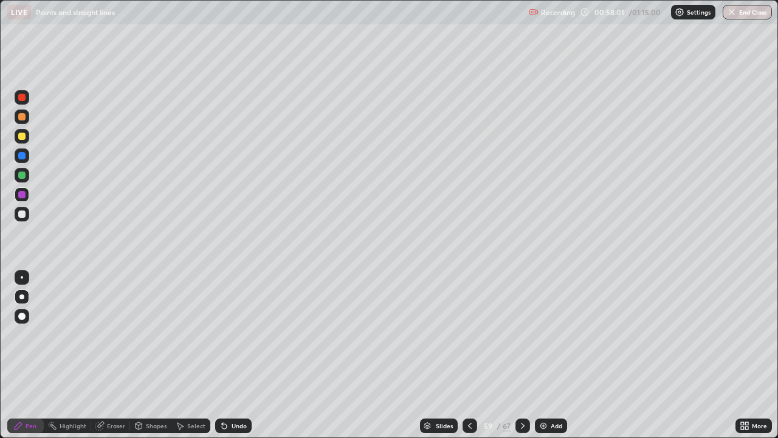
click at [113, 355] on div "Eraser" at bounding box center [116, 425] width 18 height 6
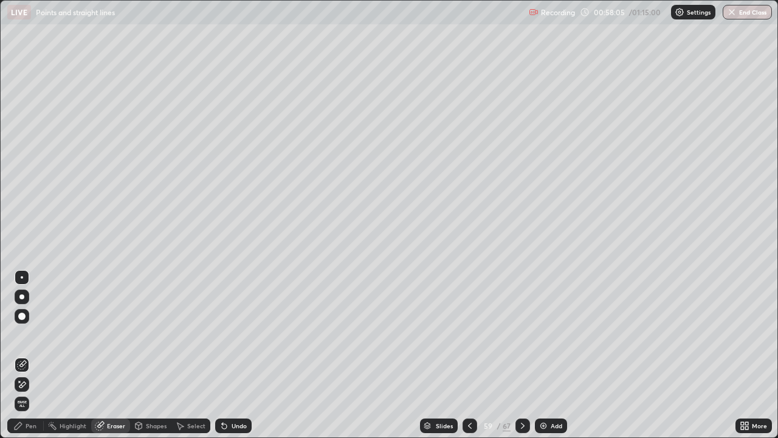
click at [34, 355] on div "Pen" at bounding box center [31, 425] width 11 height 6
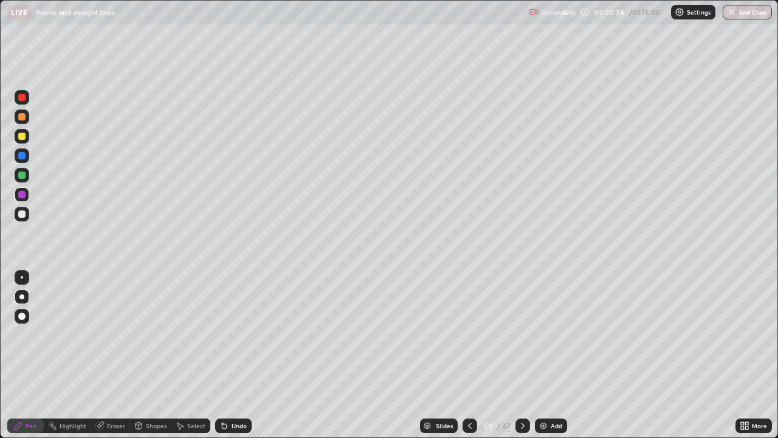
click at [468, 355] on icon at bounding box center [470, 426] width 10 height 10
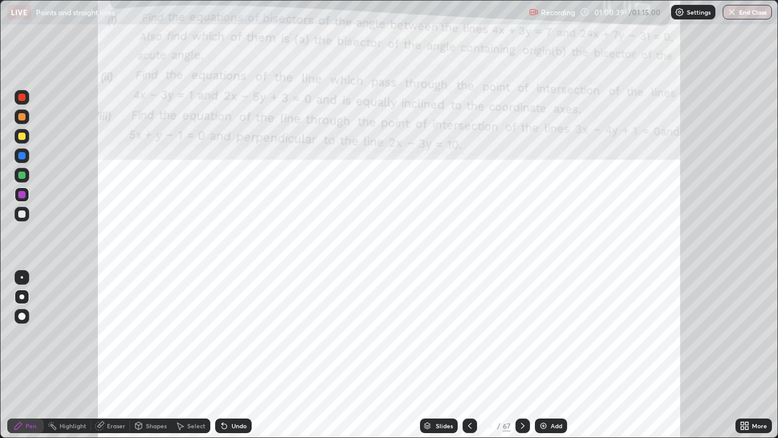
click at [522, 355] on icon at bounding box center [523, 426] width 10 height 10
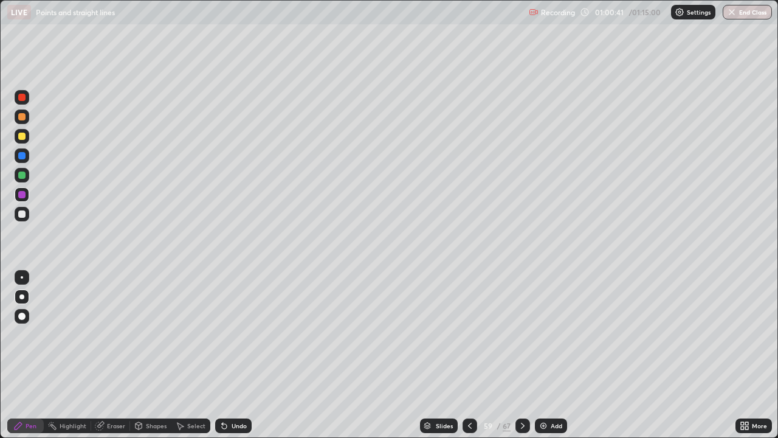
click at [523, 355] on icon at bounding box center [523, 426] width 10 height 10
click at [519, 355] on icon at bounding box center [523, 426] width 10 height 10
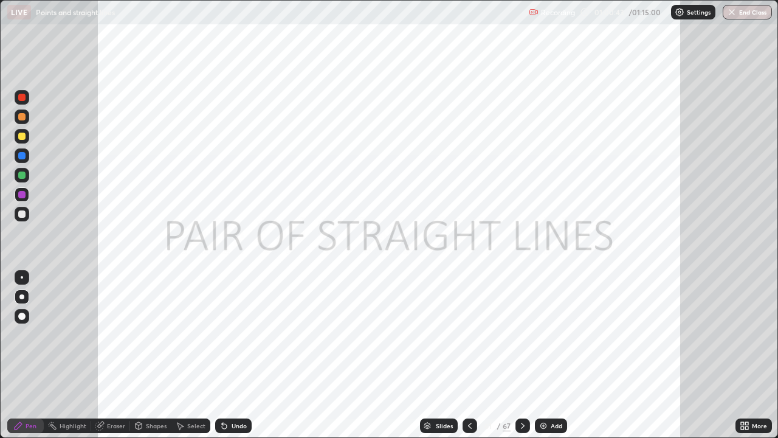
click at [469, 355] on icon at bounding box center [470, 426] width 10 height 10
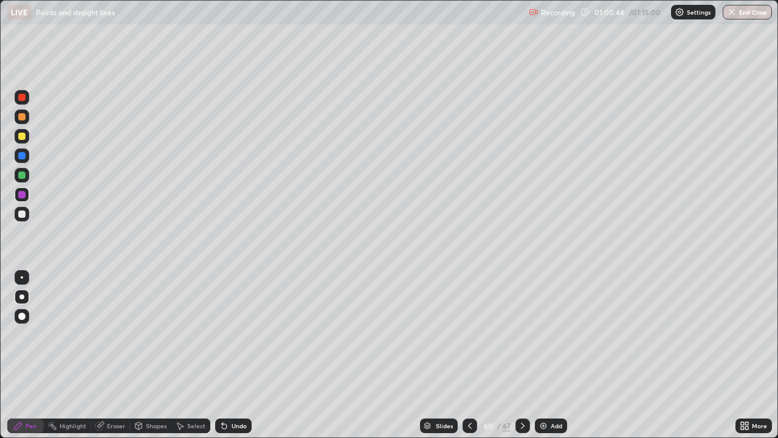
click at [467, 355] on icon at bounding box center [470, 426] width 10 height 10
click at [22, 96] on div at bounding box center [21, 97] width 7 height 7
click at [230, 355] on div "Undo" at bounding box center [233, 425] width 36 height 15
click at [518, 355] on icon at bounding box center [523, 426] width 10 height 10
click at [522, 355] on icon at bounding box center [523, 426] width 10 height 10
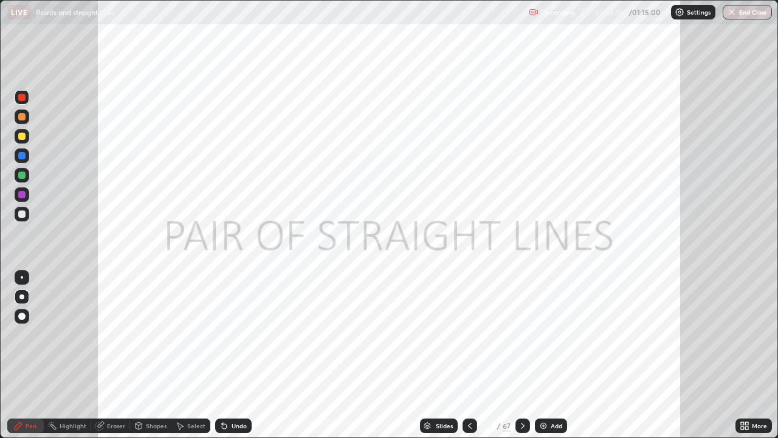
click at [240, 355] on div "Undo" at bounding box center [239, 425] width 15 height 6
click at [237, 355] on div "Undo" at bounding box center [239, 425] width 15 height 6
click at [229, 355] on div "Undo" at bounding box center [233, 425] width 36 height 15
click at [112, 355] on div "Eraser" at bounding box center [116, 425] width 18 height 6
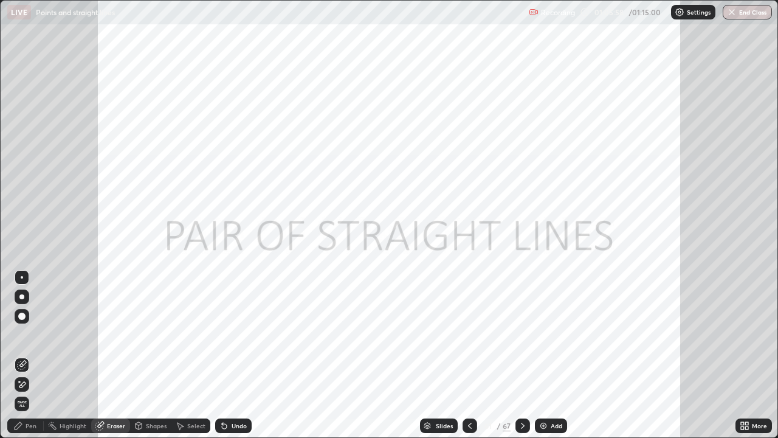
click at [28, 355] on div "Pen" at bounding box center [31, 425] width 11 height 6
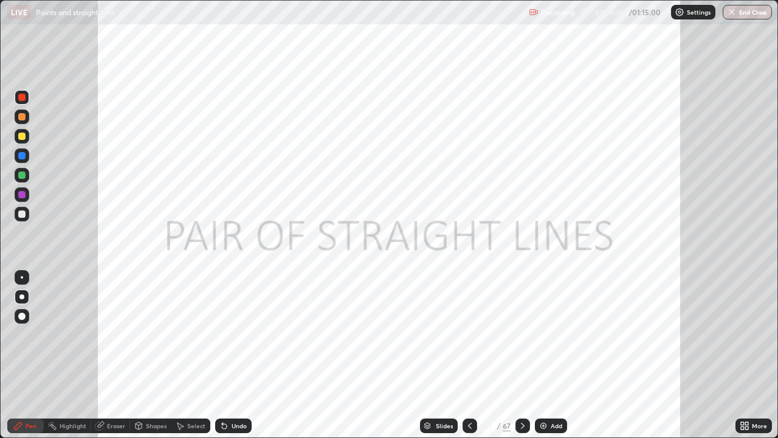
click at [523, 355] on icon at bounding box center [523, 425] width 4 height 6
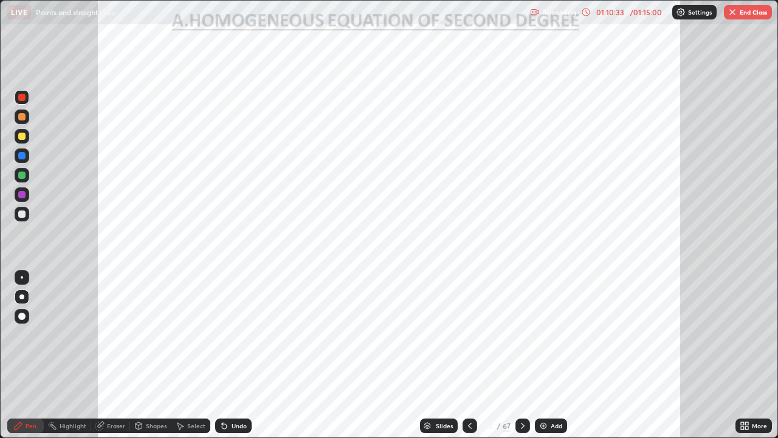
click at [469, 355] on icon at bounding box center [470, 426] width 10 height 10
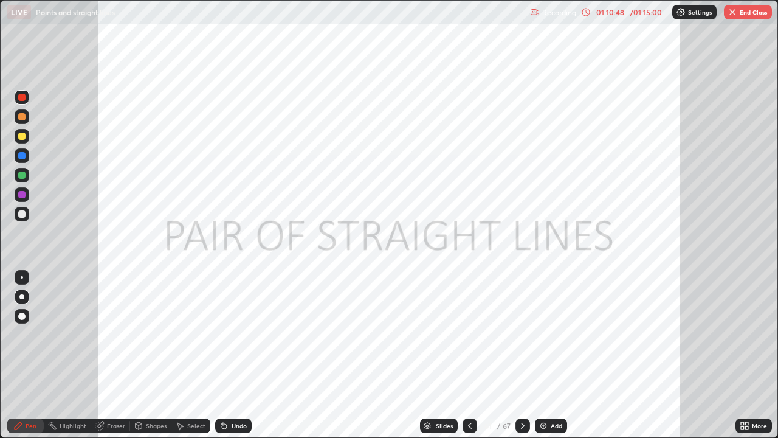
click at [518, 355] on icon at bounding box center [523, 426] width 10 height 10
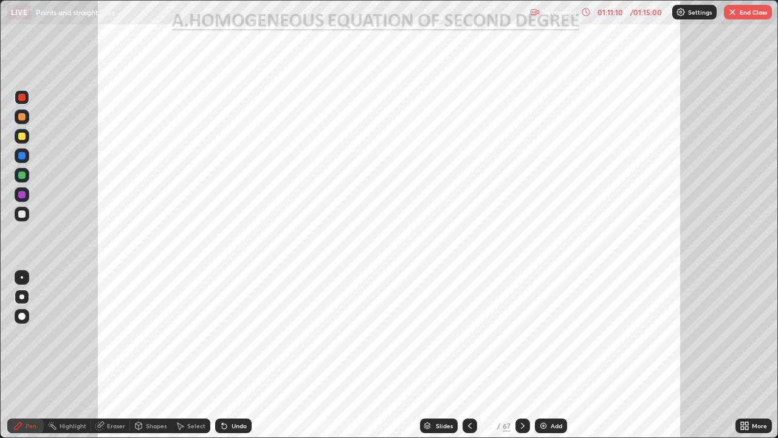
click at [241, 355] on div "Undo" at bounding box center [239, 425] width 15 height 6
click at [239, 355] on div "Undo" at bounding box center [239, 425] width 15 height 6
click at [237, 355] on div "Undo" at bounding box center [233, 425] width 36 height 15
click at [235, 355] on div "Undo" at bounding box center [233, 425] width 36 height 15
click at [237, 355] on div "Undo" at bounding box center [239, 425] width 15 height 6
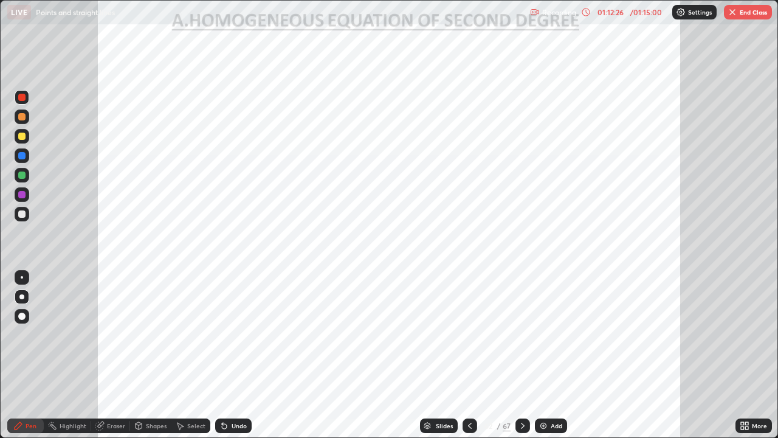
click at [22, 193] on div at bounding box center [21, 194] width 7 height 7
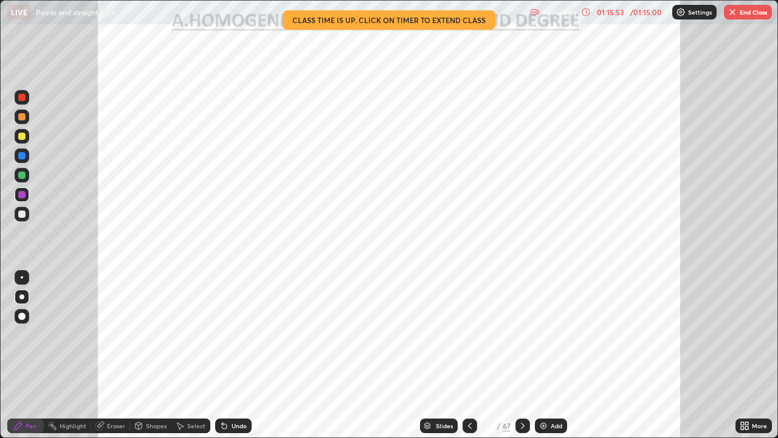
click at [518, 355] on icon at bounding box center [523, 426] width 10 height 10
click at [522, 355] on icon at bounding box center [523, 426] width 10 height 10
click at [469, 355] on icon at bounding box center [470, 426] width 10 height 10
click at [745, 355] on icon at bounding box center [746, 427] width 3 height 3
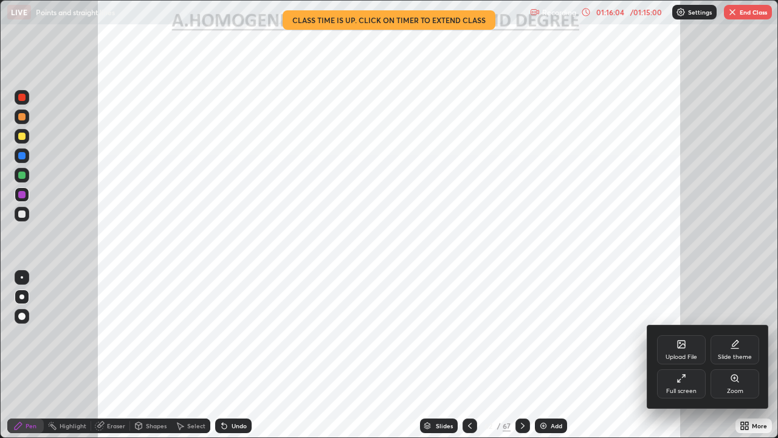
click at [682, 355] on icon at bounding box center [682, 378] width 10 height 10
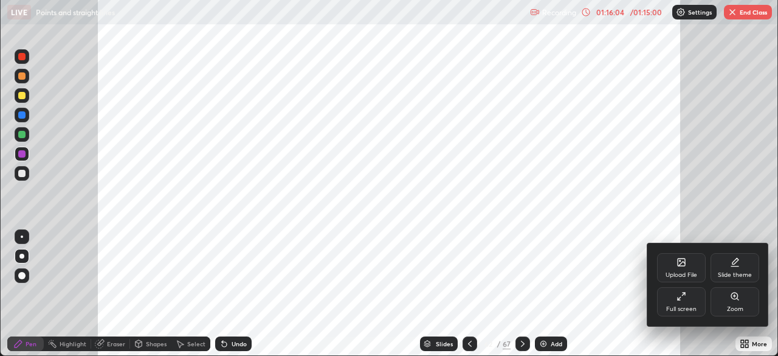
scroll to position [60434, 60013]
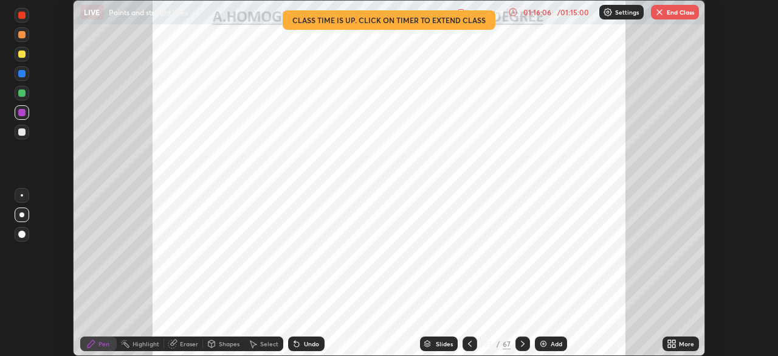
click at [667, 16] on button "End Class" at bounding box center [675, 12] width 48 height 15
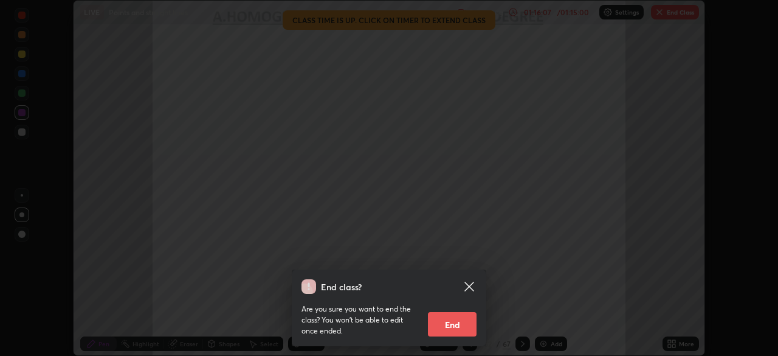
click at [449, 322] on button "End" at bounding box center [452, 324] width 49 height 24
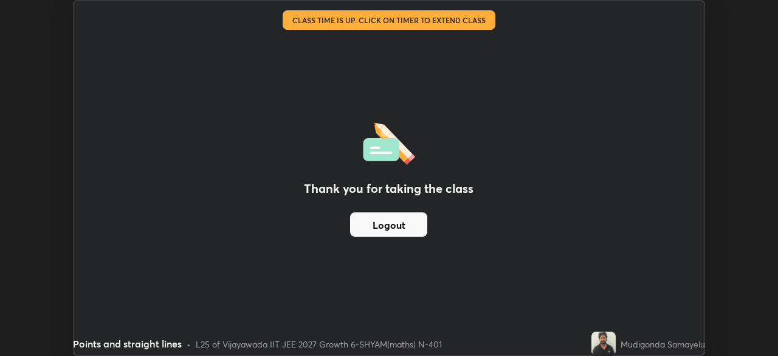
click at [390, 226] on button "Logout" at bounding box center [388, 224] width 77 height 24
click at [391, 232] on button "Logout" at bounding box center [388, 224] width 77 height 24
click at [398, 226] on button "Logout" at bounding box center [388, 224] width 77 height 24
